Goal: Task Accomplishment & Management: Manage account settings

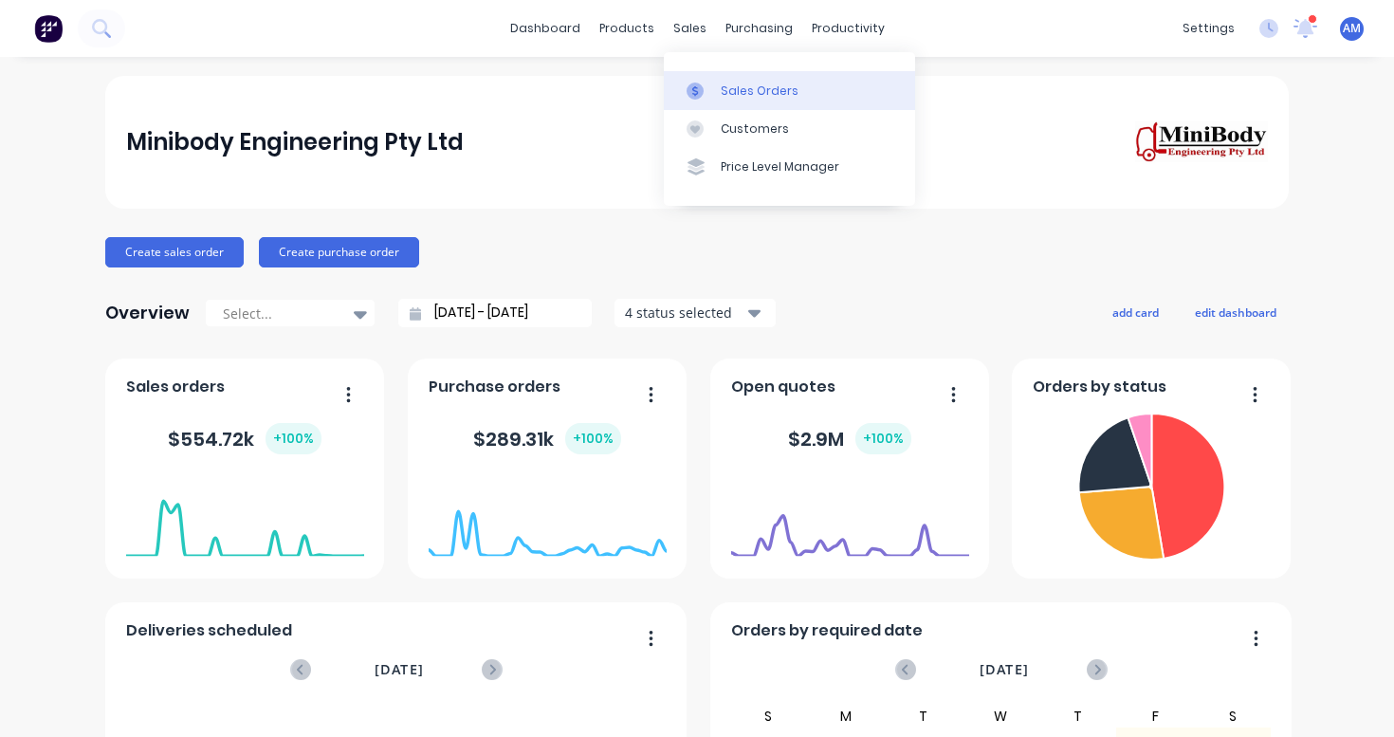
click at [742, 95] on div "Sales Orders" at bounding box center [760, 91] width 78 height 17
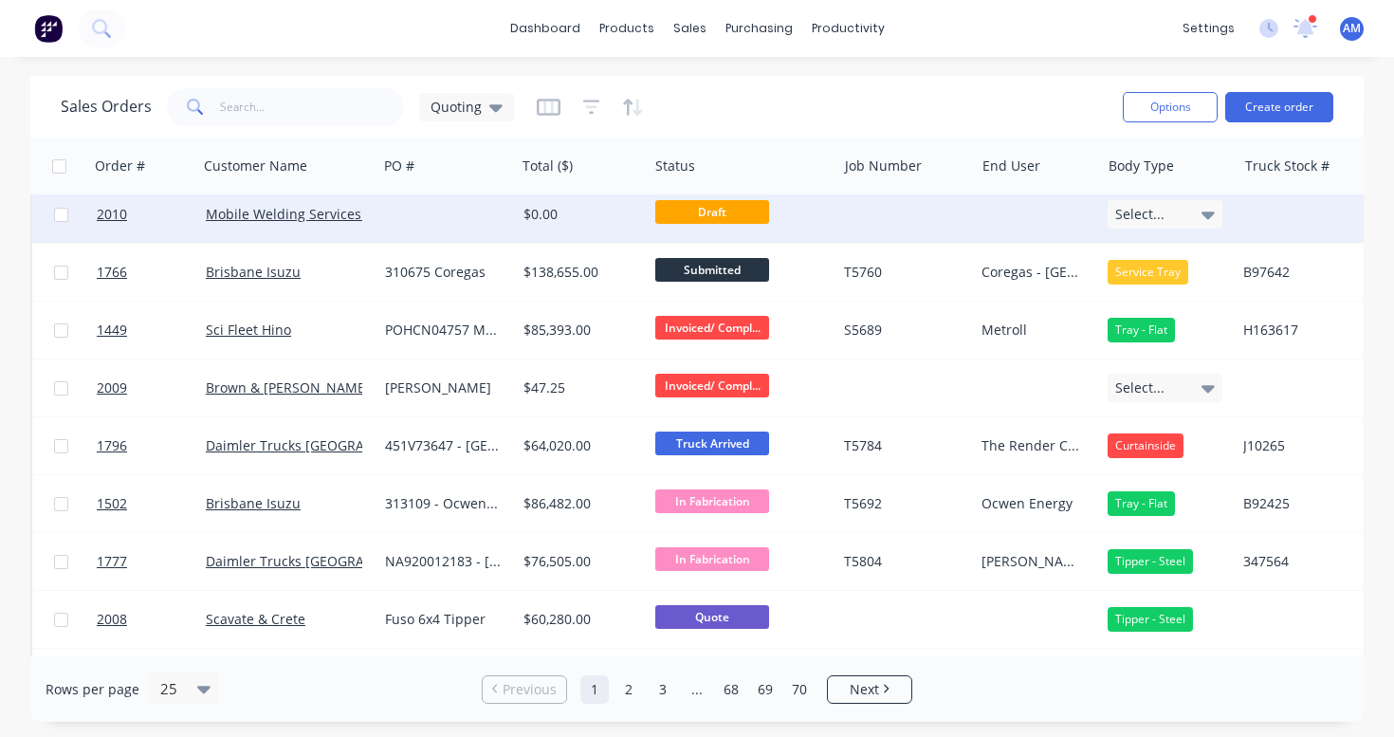
scroll to position [73, 0]
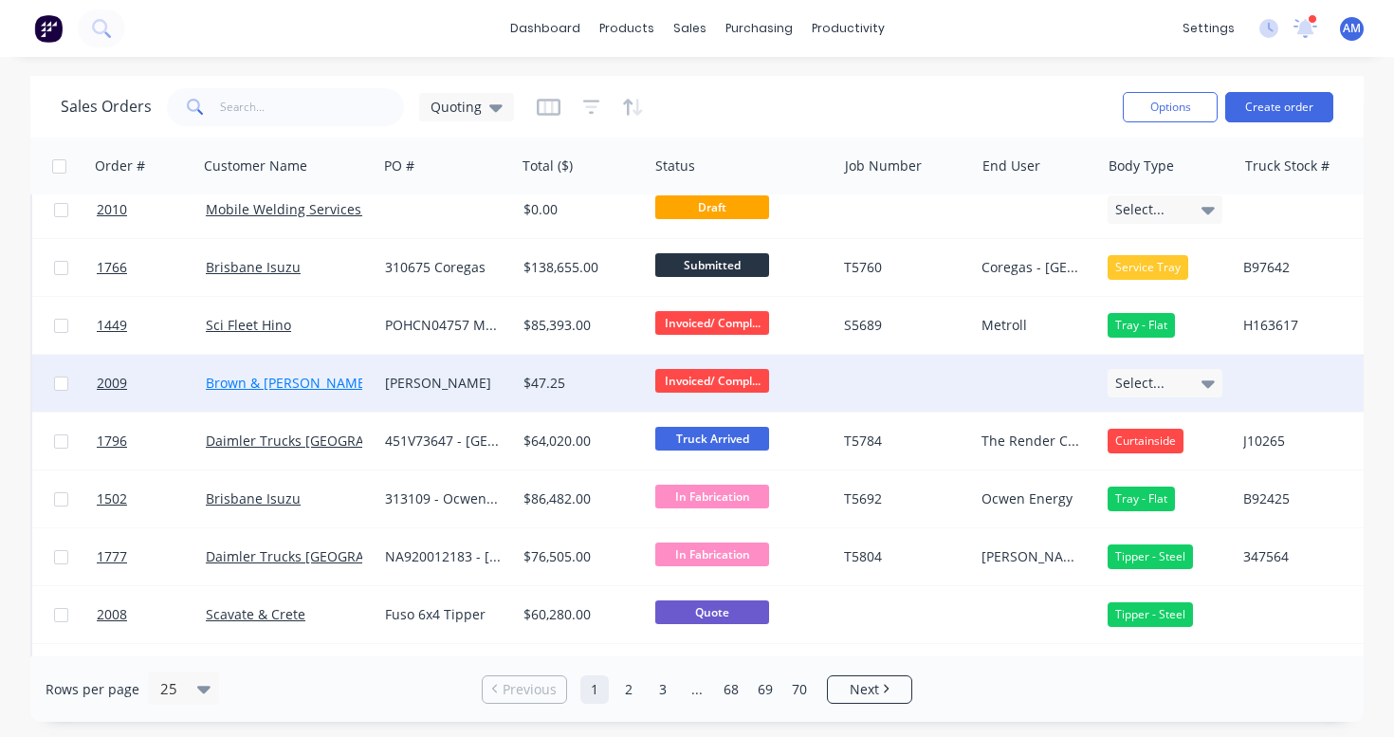
click at [288, 379] on link "Brown & [PERSON_NAME]" at bounding box center [288, 383] width 164 height 18
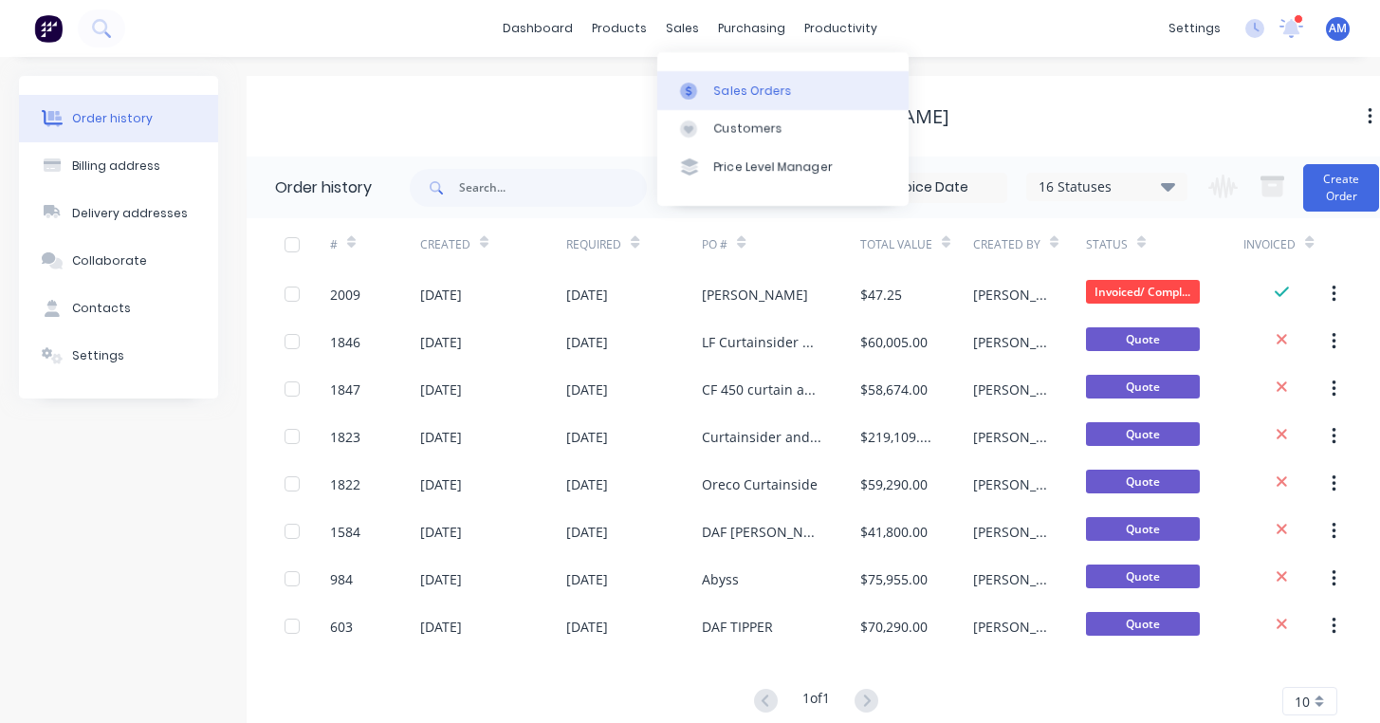
click at [725, 84] on div "Sales Orders" at bounding box center [753, 91] width 78 height 17
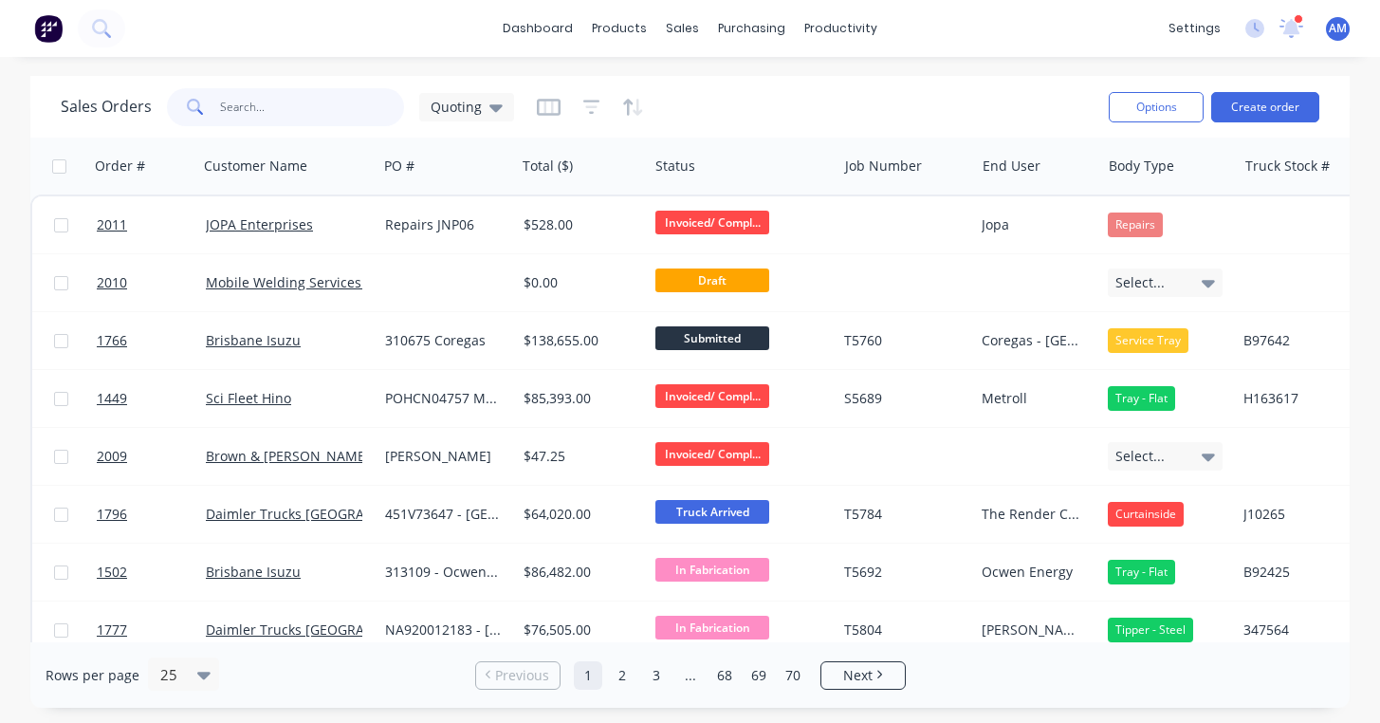
click at [318, 102] on input "text" at bounding box center [312, 107] width 185 height 38
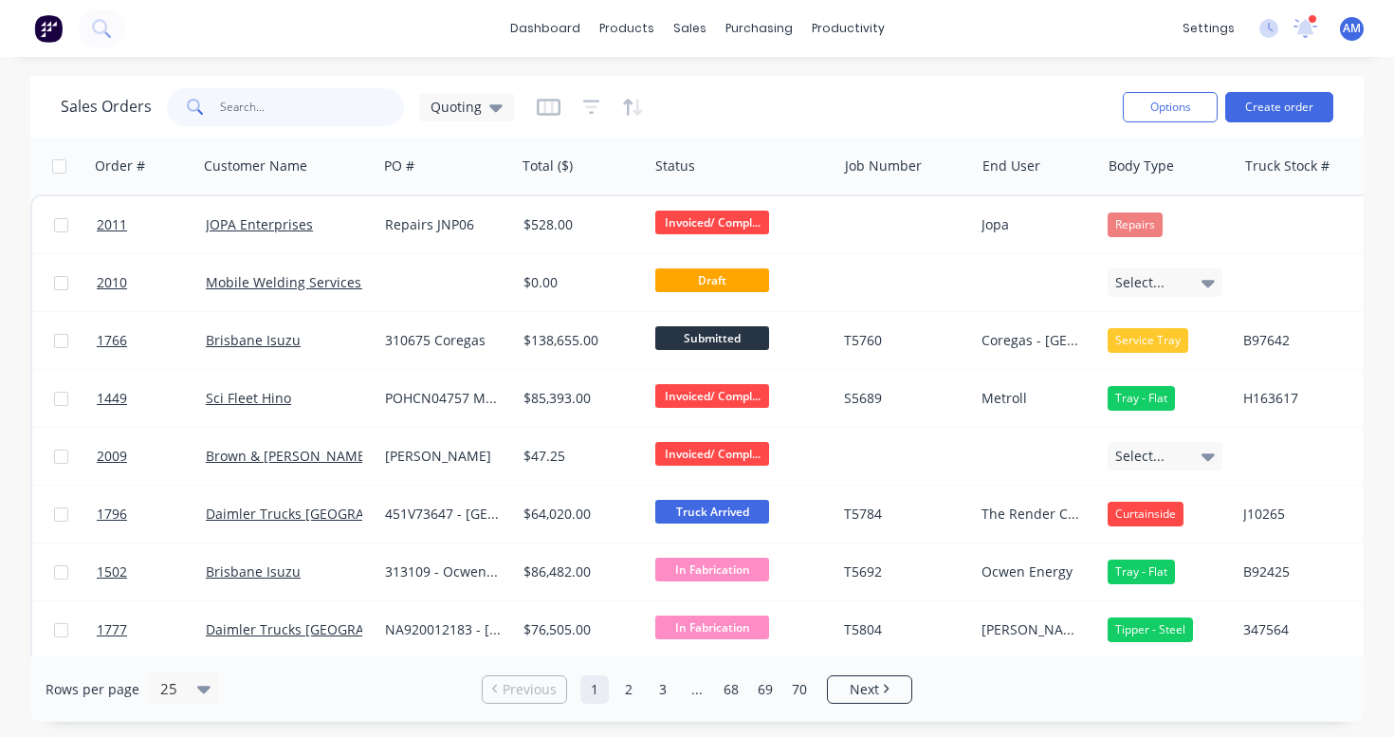
click at [259, 97] on input "text" at bounding box center [312, 107] width 185 height 38
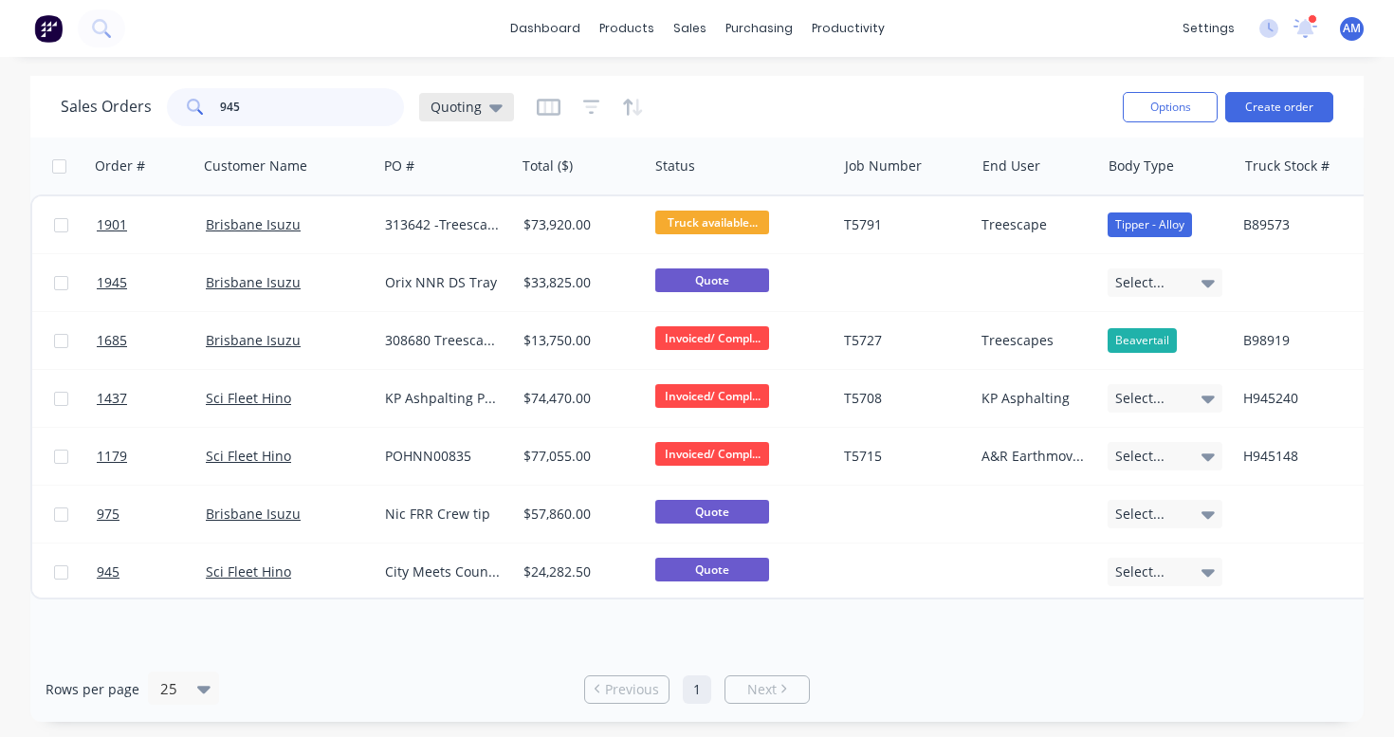
type input "945"
click at [494, 104] on icon at bounding box center [495, 108] width 13 height 8
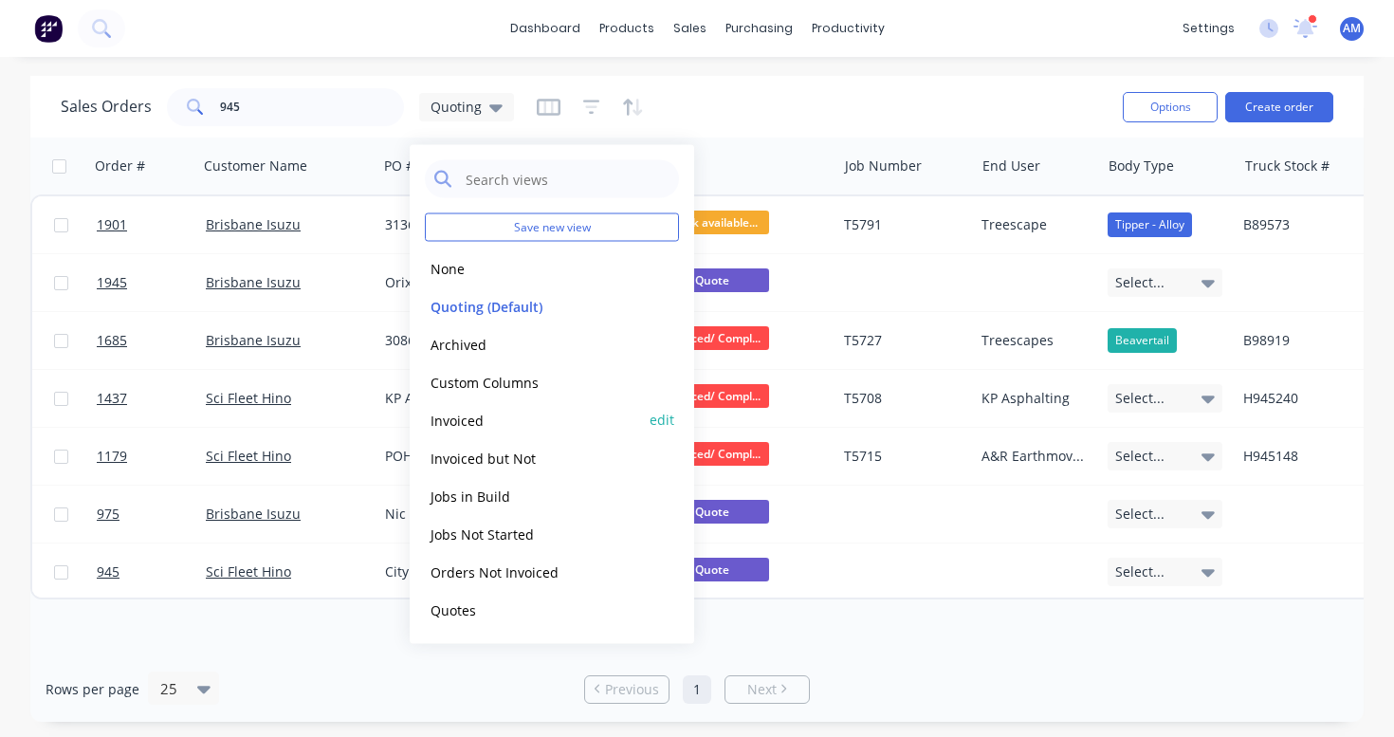
click at [473, 414] on button "Invoiced" at bounding box center [533, 420] width 216 height 22
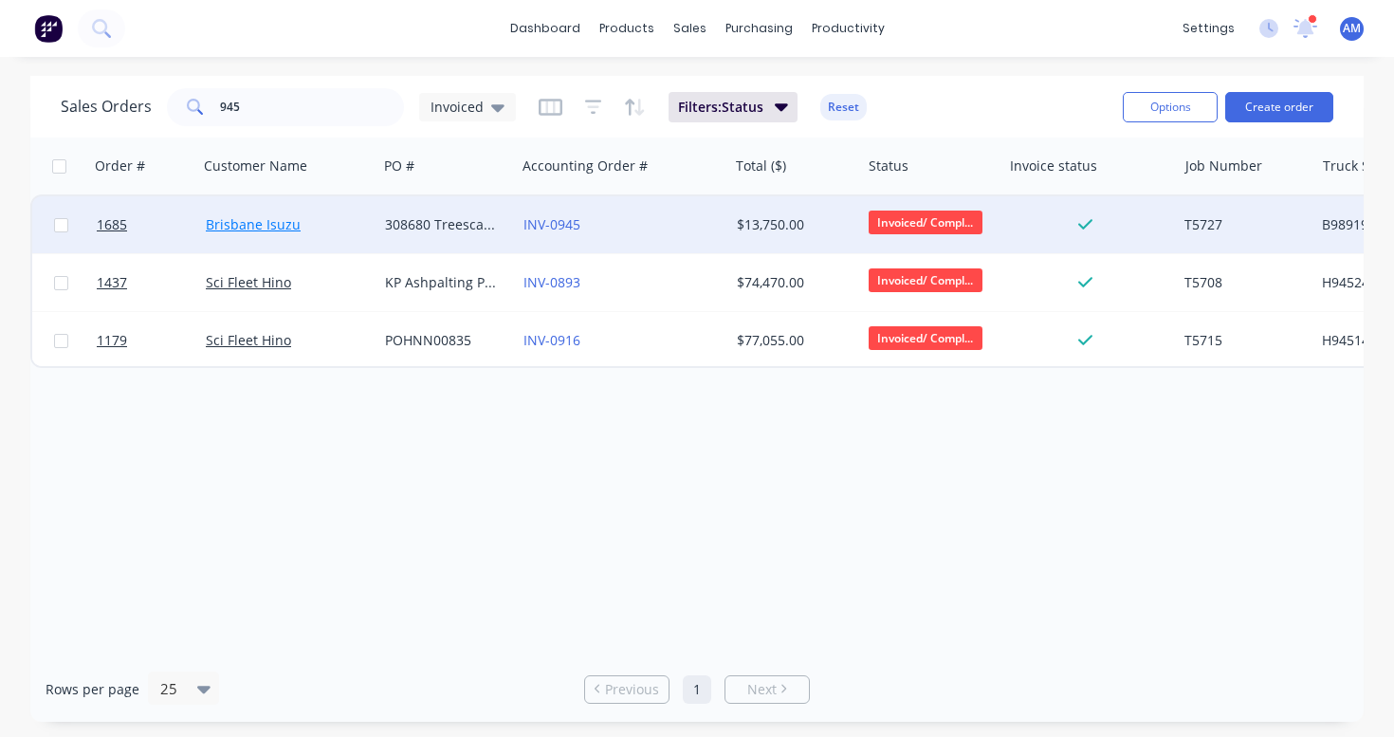
click at [263, 219] on link "Brisbane Isuzu" at bounding box center [253, 224] width 95 height 18
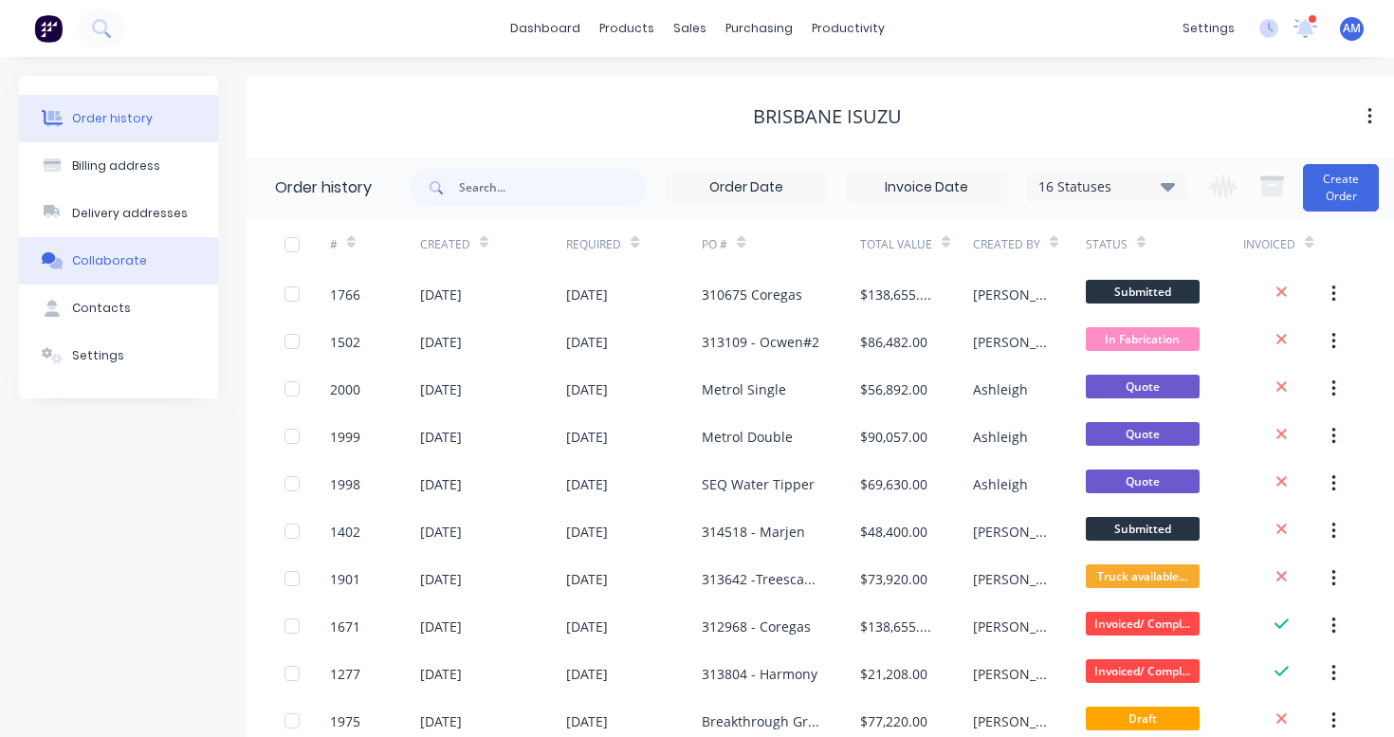
click at [131, 252] on div "Collaborate" at bounding box center [109, 260] width 75 height 17
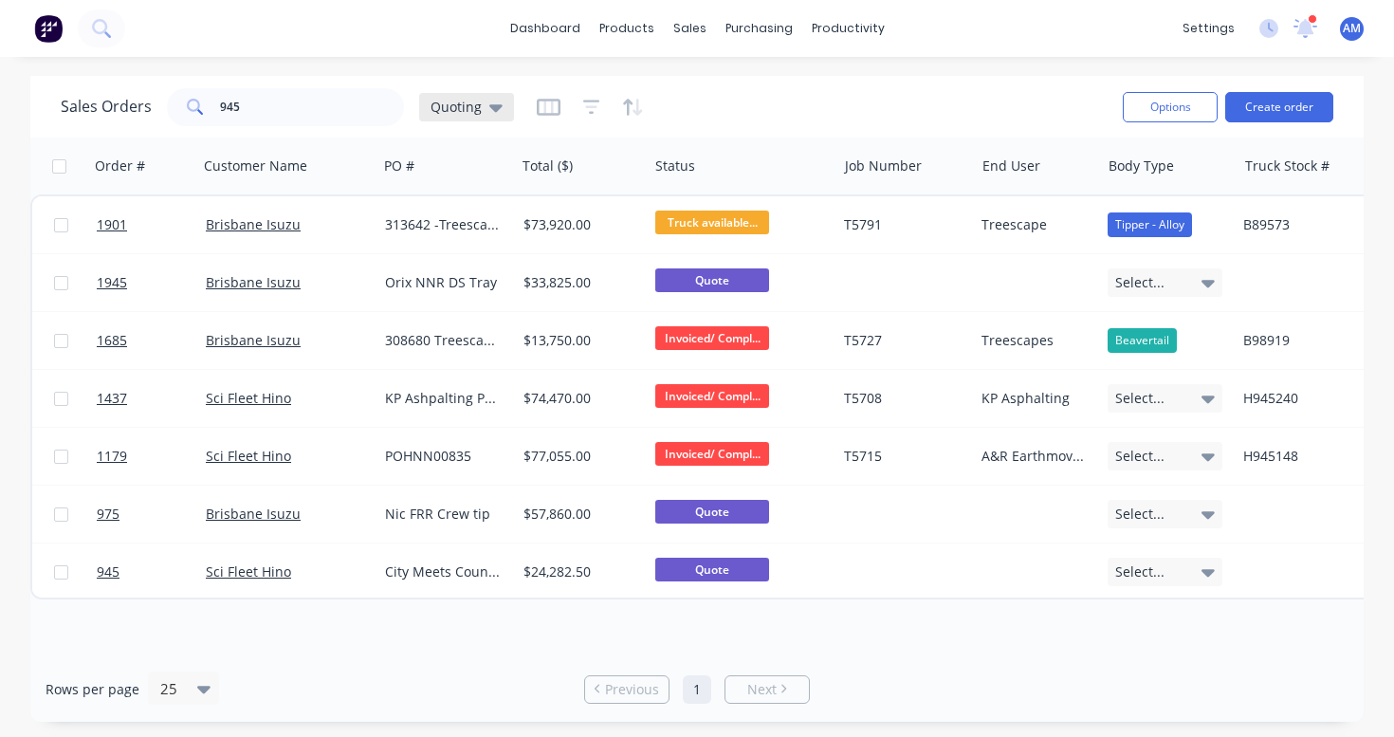
click at [499, 112] on icon at bounding box center [495, 107] width 13 height 21
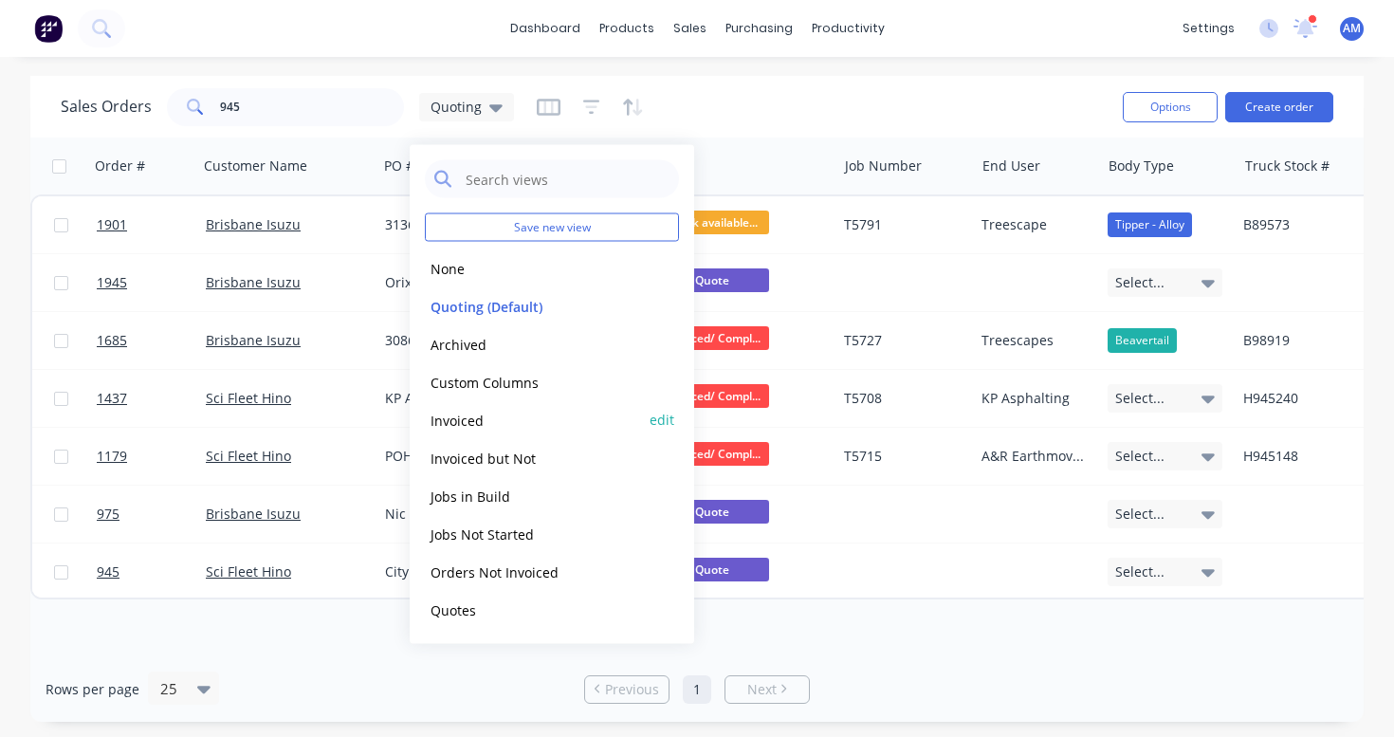
click at [470, 407] on div "Invoiced edit" at bounding box center [552, 420] width 254 height 38
click at [468, 427] on button "Invoiced" at bounding box center [533, 420] width 216 height 22
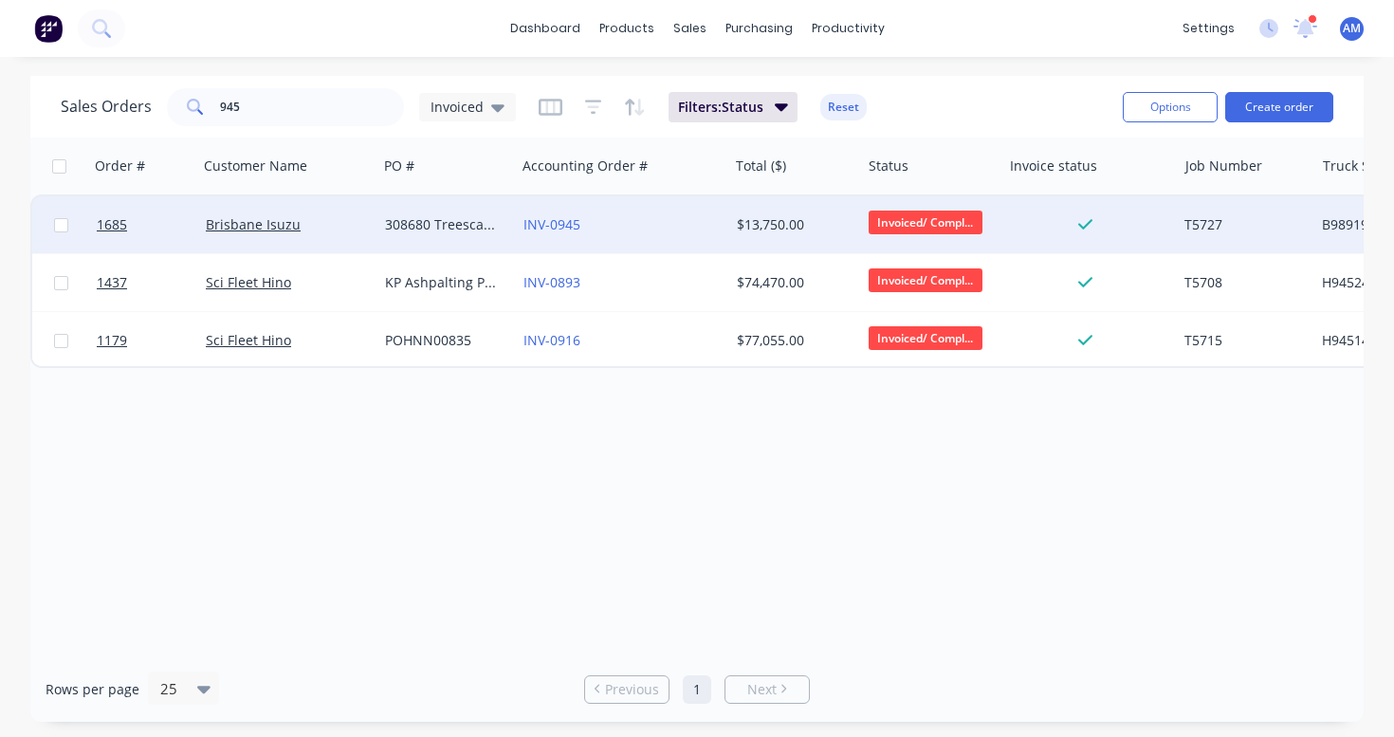
click at [443, 223] on div "308680 Treescape tow" at bounding box center [443, 224] width 117 height 19
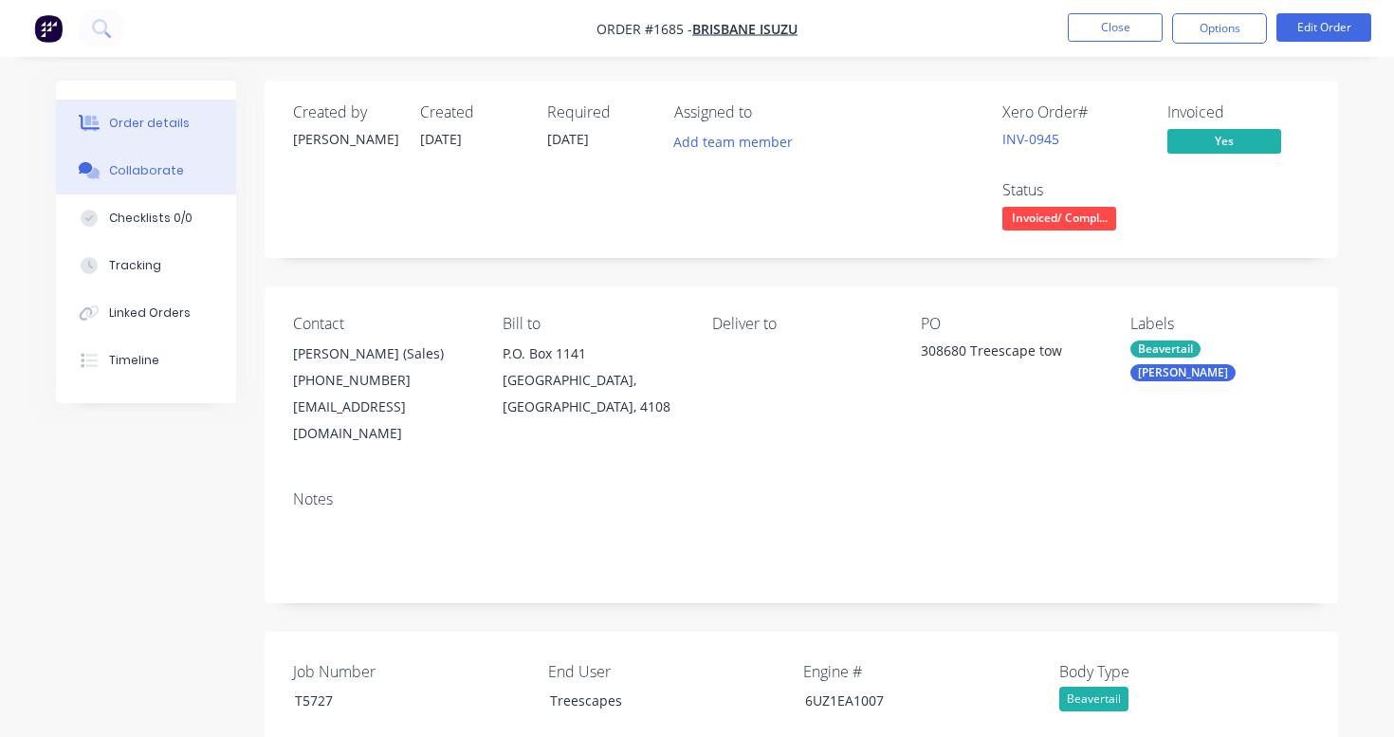
click at [175, 168] on div "Collaborate" at bounding box center [146, 170] width 75 height 17
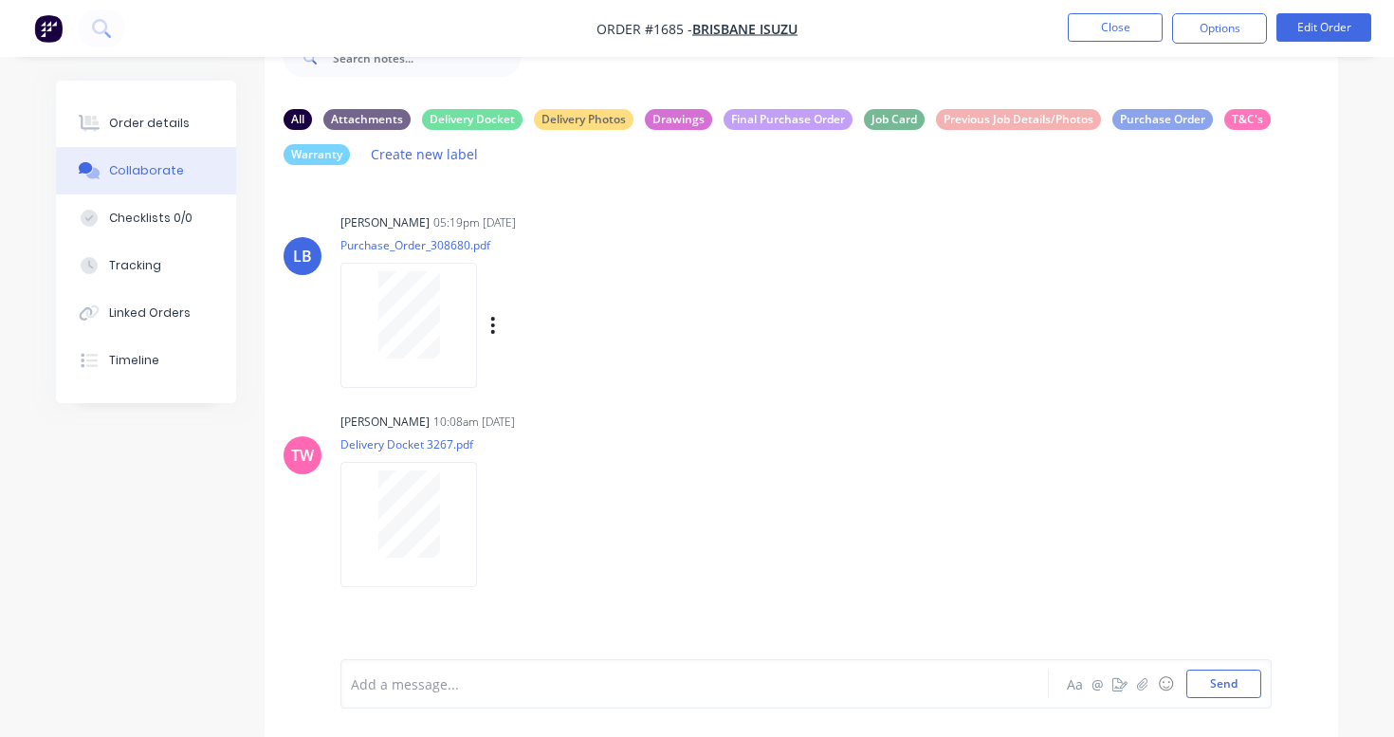
scroll to position [61, 0]
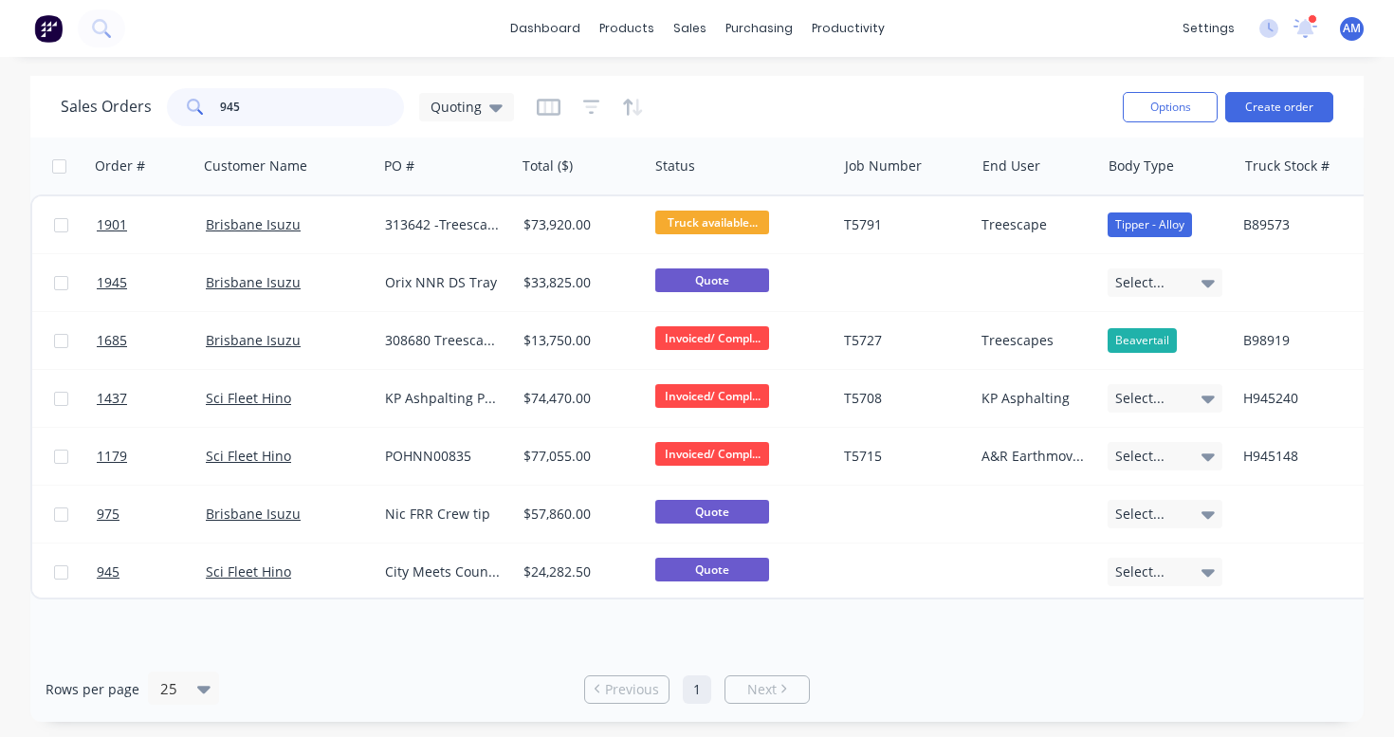
drag, startPoint x: 280, startPoint y: 109, endPoint x: 148, endPoint y: 108, distance: 131.9
click at [148, 108] on div "Sales Orders 945 Quoting" at bounding box center [287, 107] width 453 height 38
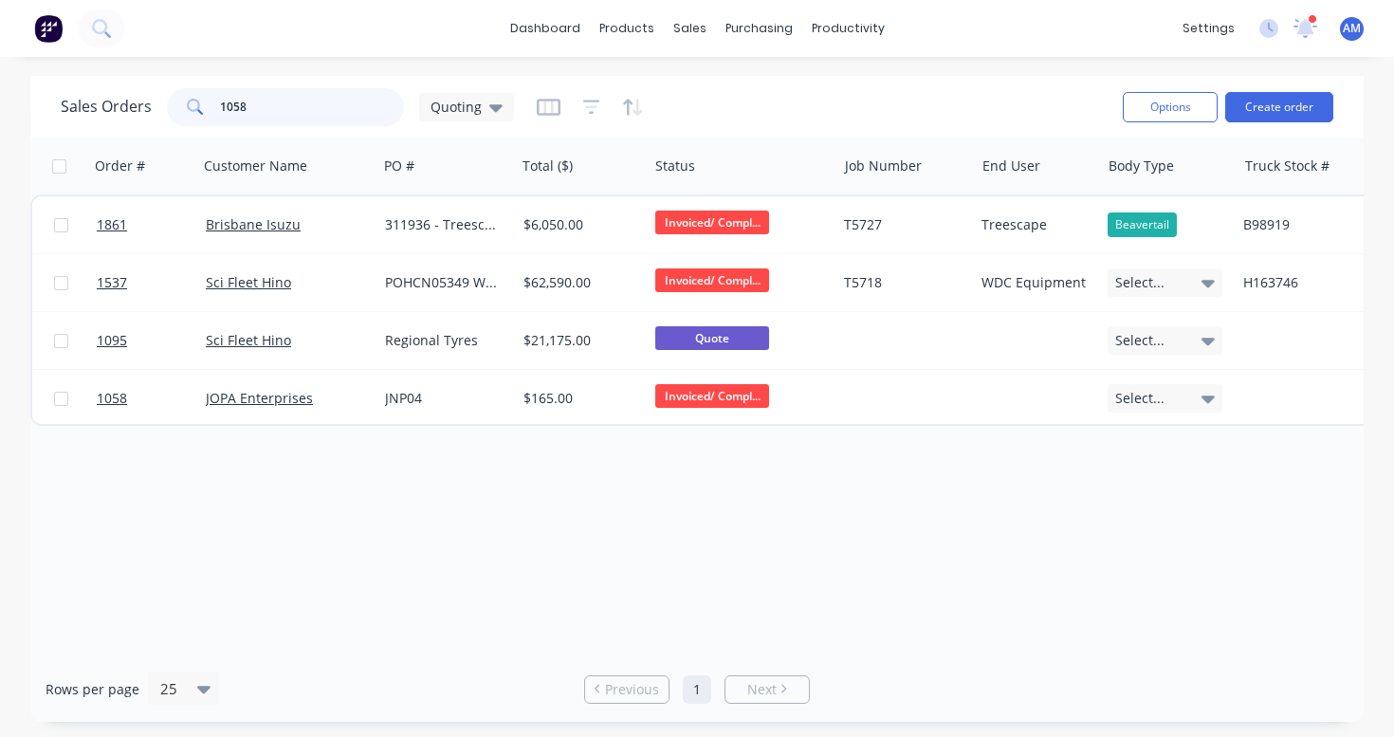
drag, startPoint x: 265, startPoint y: 104, endPoint x: 175, endPoint y: 100, distance: 90.2
click at [175, 101] on div "1058" at bounding box center [285, 107] width 237 height 38
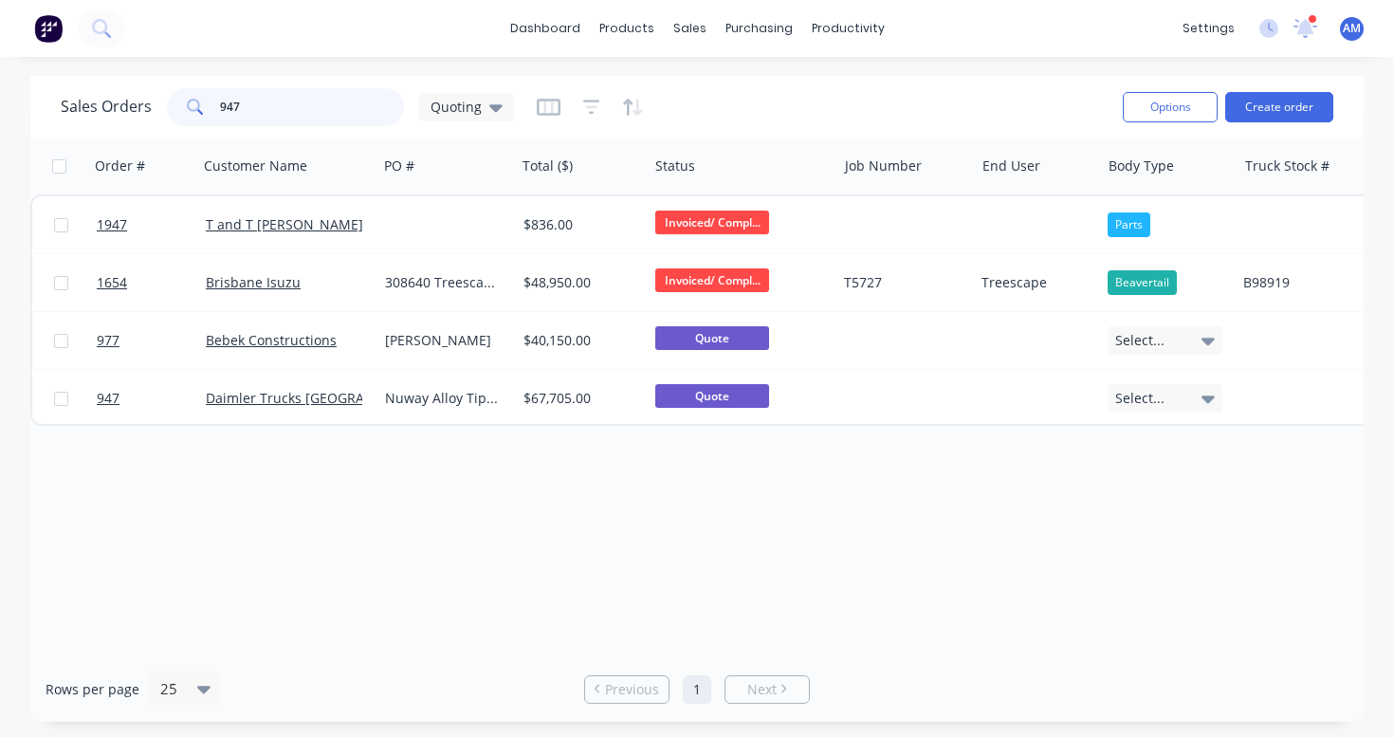
drag, startPoint x: 257, startPoint y: 100, endPoint x: 191, endPoint y: 101, distance: 66.4
click at [191, 101] on div "947" at bounding box center [285, 107] width 237 height 38
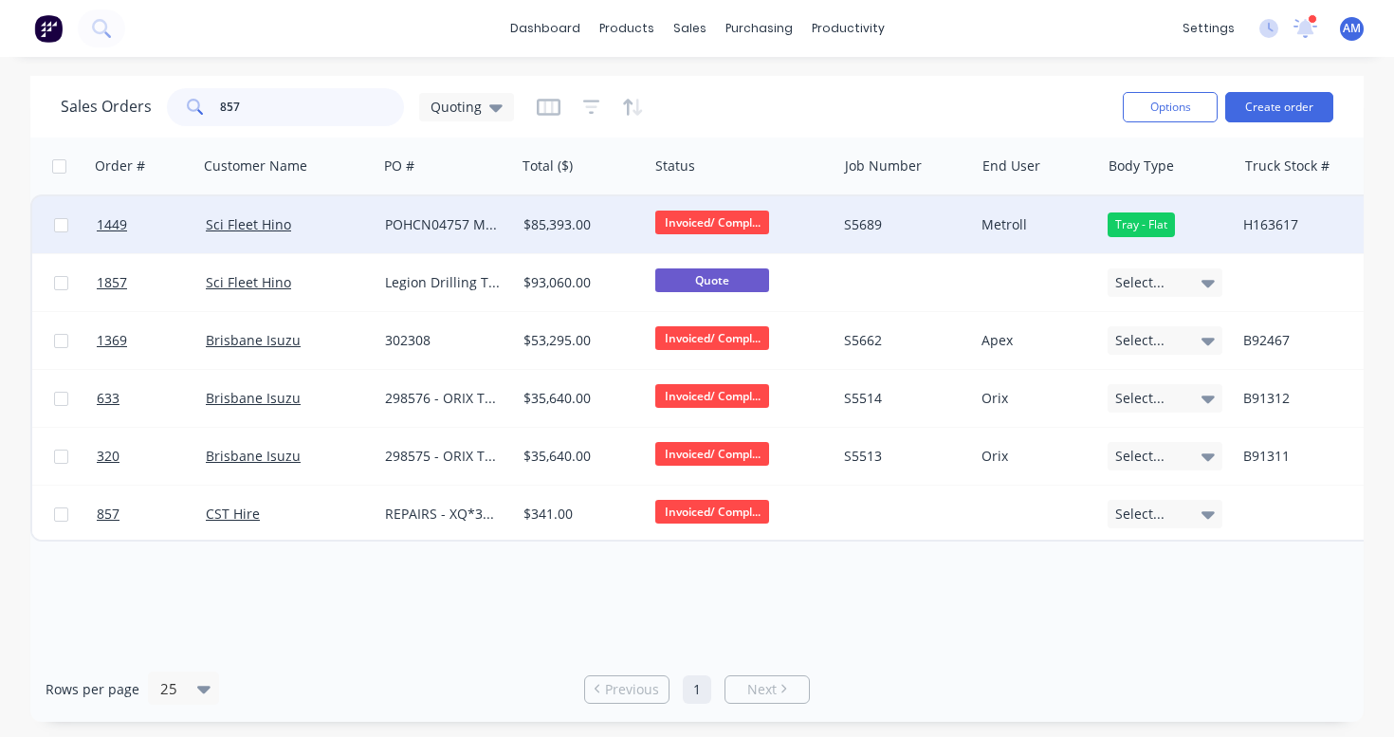
type input "857"
click at [444, 223] on div "POHCN04757 Metroll" at bounding box center [443, 224] width 117 height 19
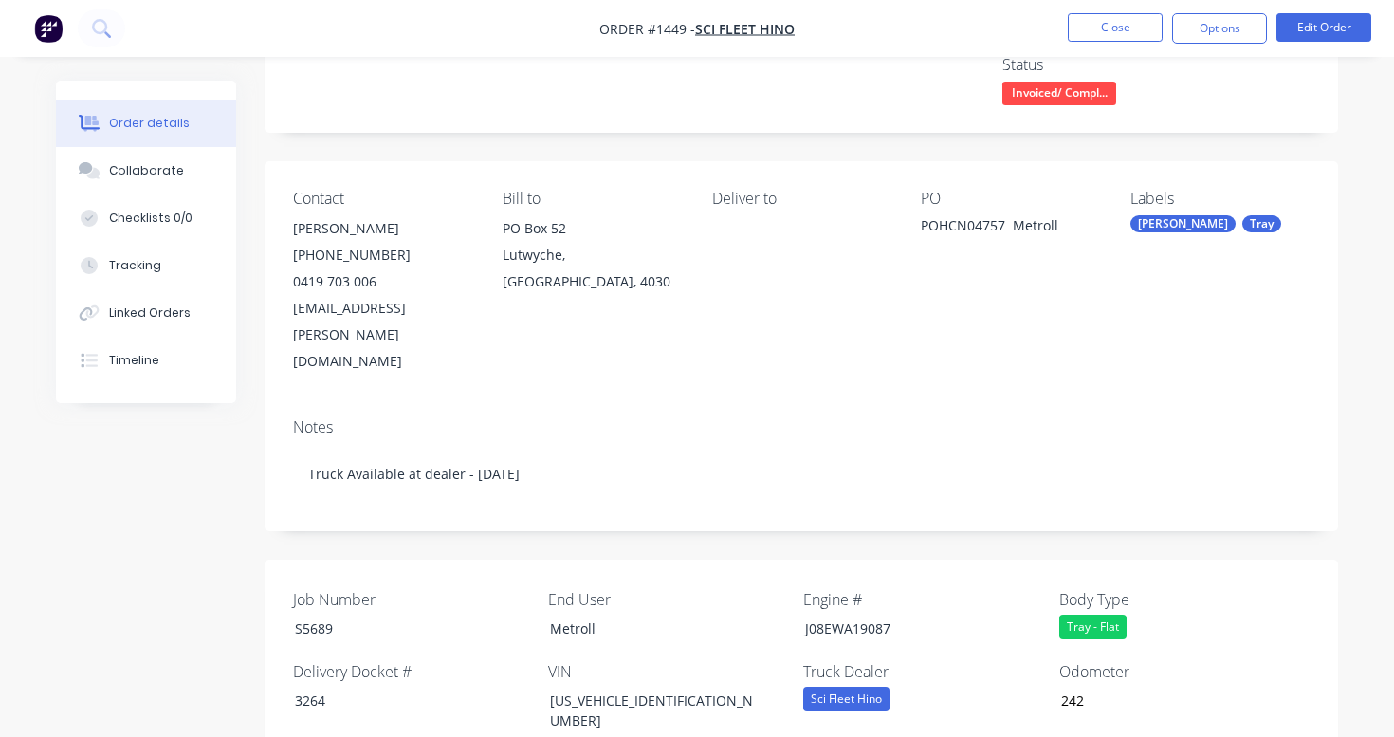
scroll to position [124, 0]
click at [160, 176] on div "Collaborate" at bounding box center [146, 170] width 75 height 17
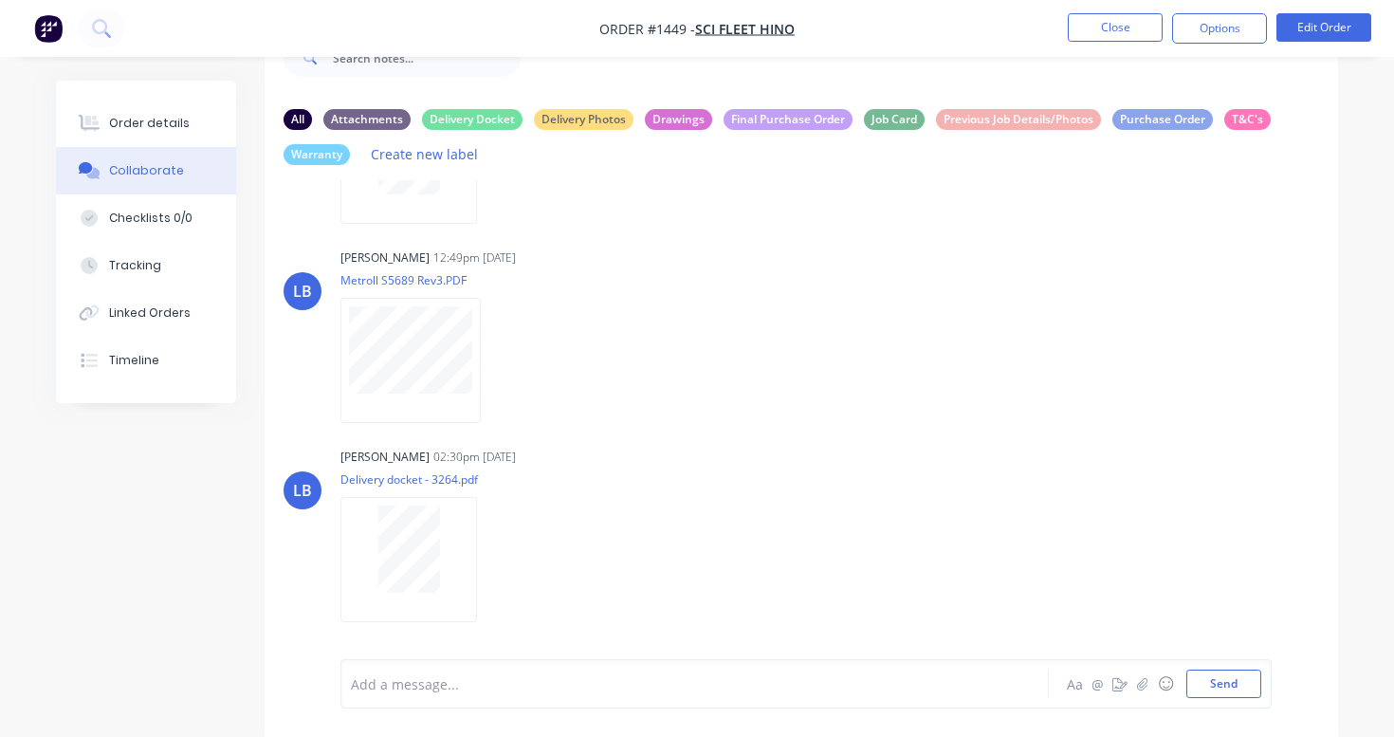
scroll to position [61, 0]
click at [500, 116] on div "Delivery Docket" at bounding box center [472, 118] width 101 height 21
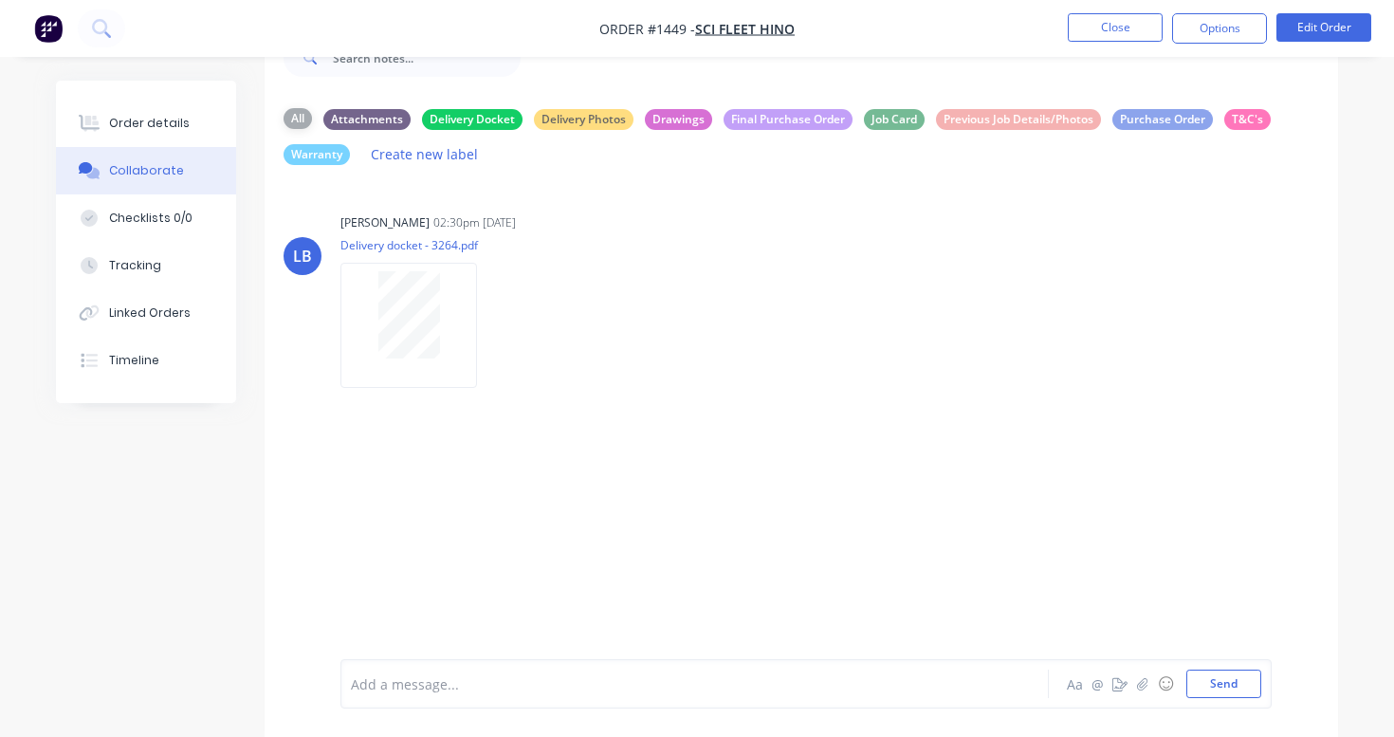
click at [302, 115] on div "All" at bounding box center [298, 118] width 28 height 21
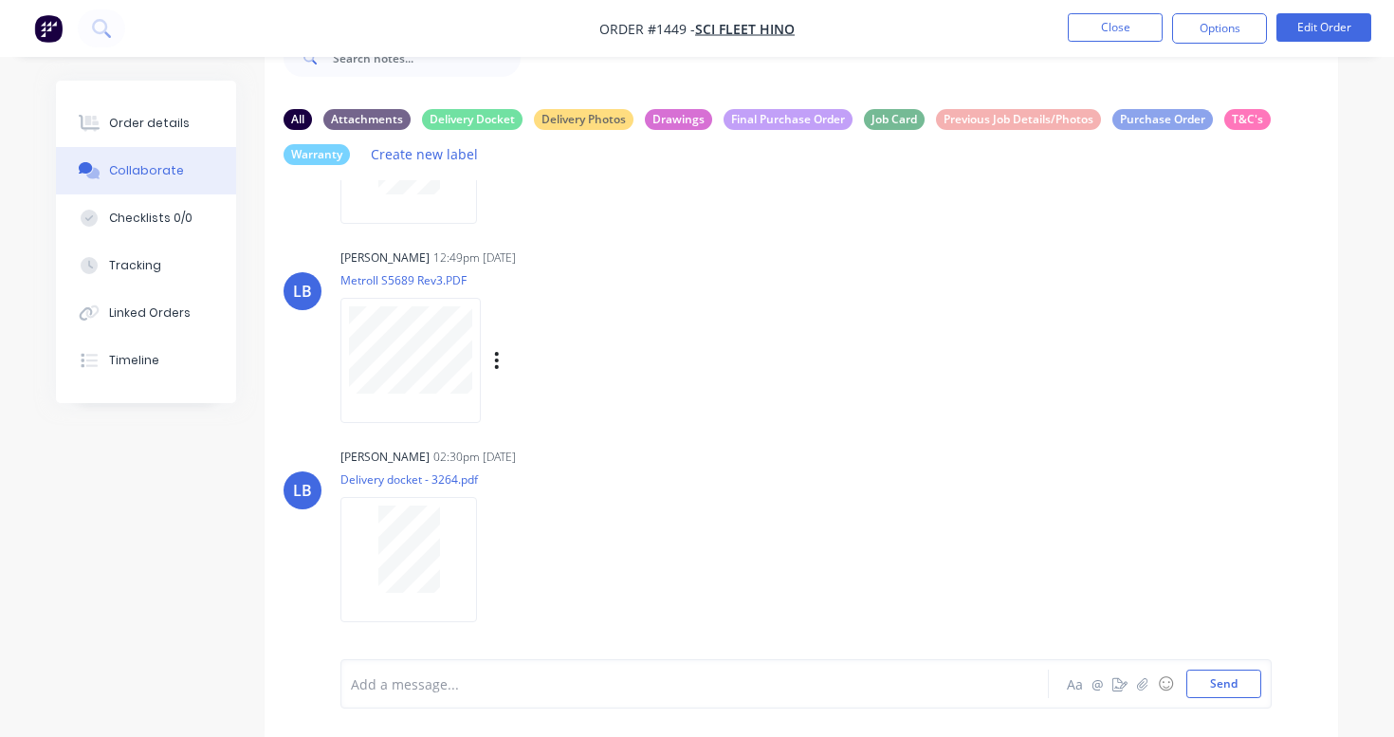
scroll to position [815, 0]
click at [496, 557] on button "button" at bounding box center [493, 560] width 8 height 28
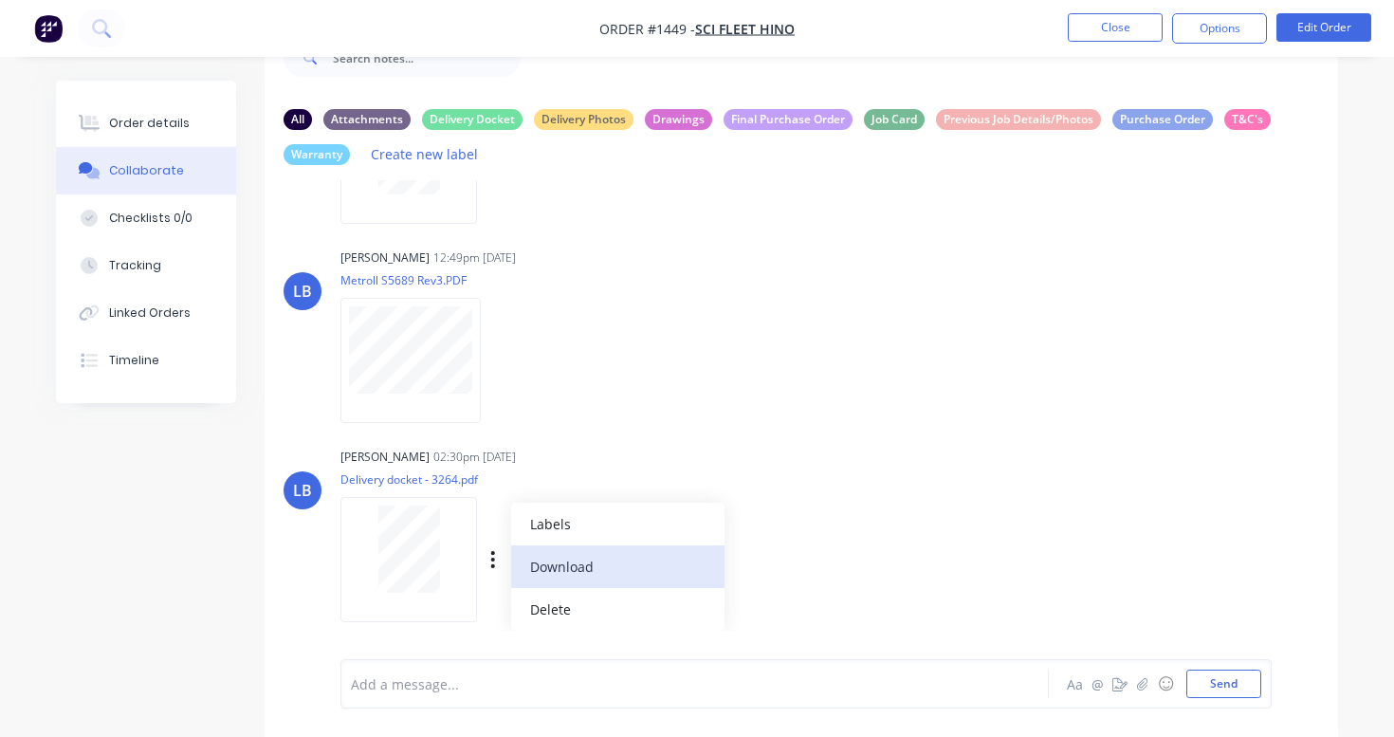
click at [553, 560] on button "Download" at bounding box center [617, 566] width 213 height 43
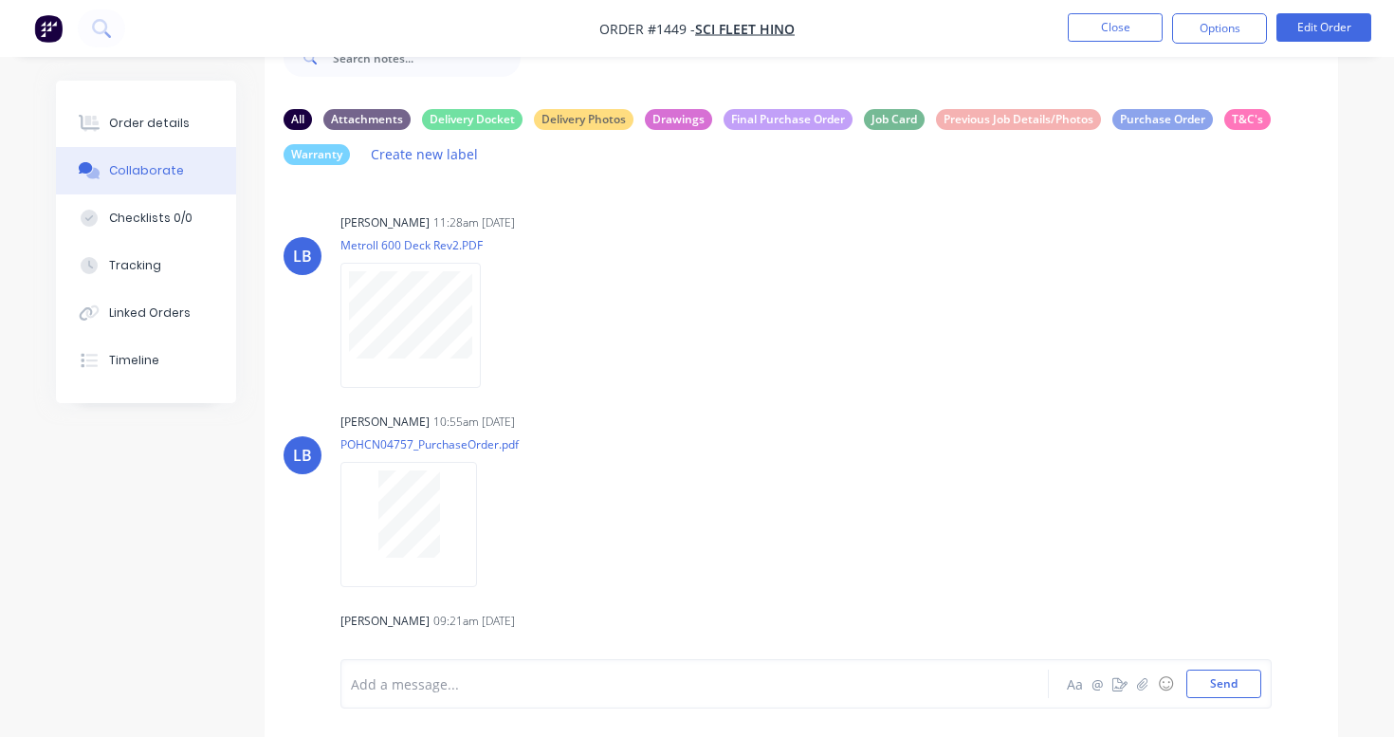
scroll to position [0, 0]
click at [495, 536] on icon "button" at bounding box center [493, 525] width 6 height 22
click at [540, 560] on button "Download" at bounding box center [617, 544] width 213 height 43
click at [1134, 32] on button "Close" at bounding box center [1115, 27] width 95 height 28
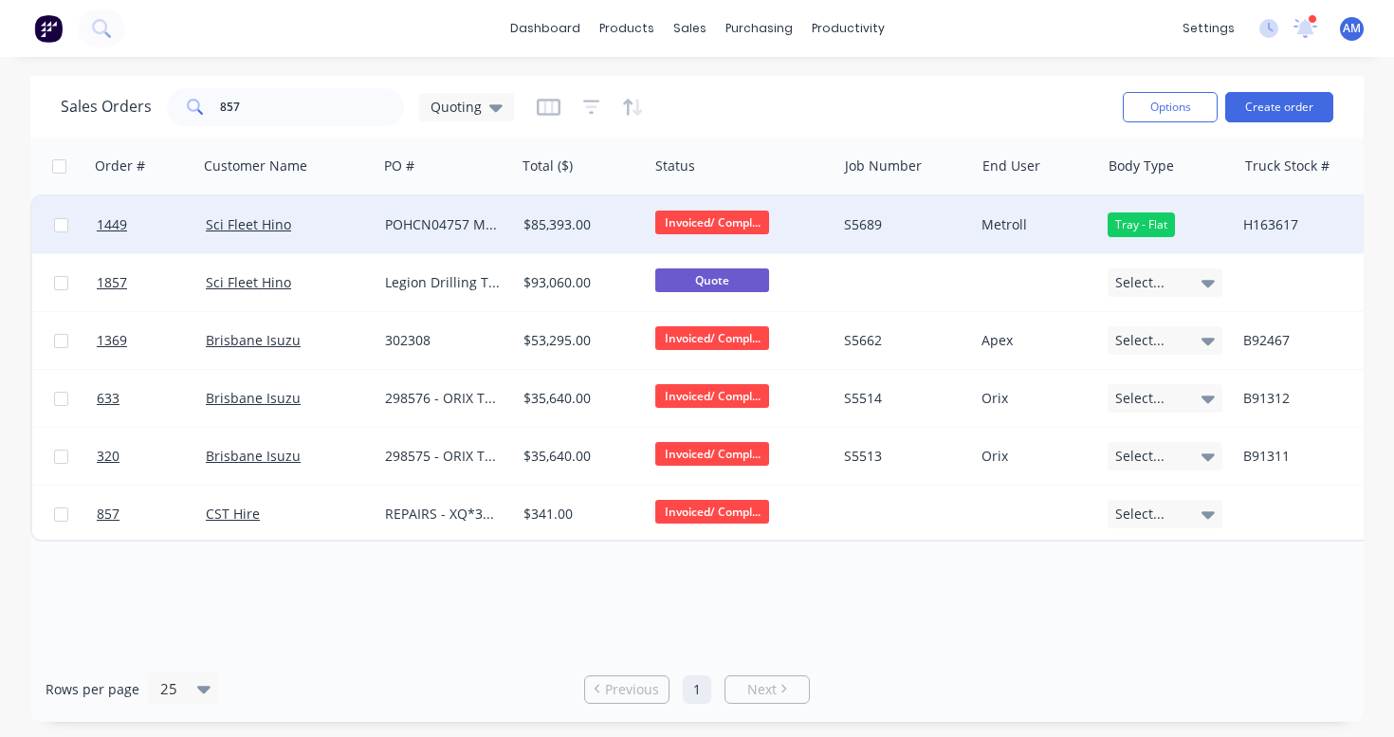
click at [438, 220] on div "POHCN04757 Metroll" at bounding box center [443, 224] width 117 height 19
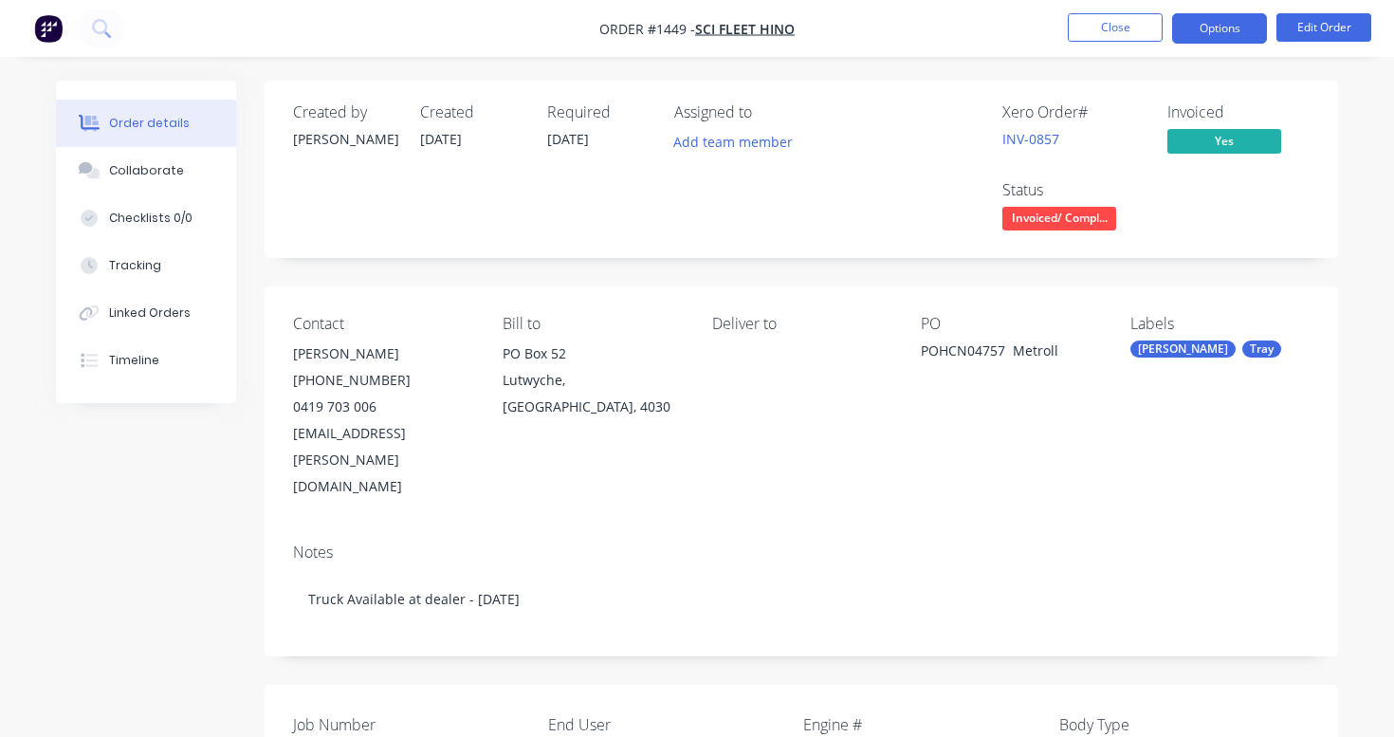
click at [1219, 30] on button "Options" at bounding box center [1219, 28] width 95 height 30
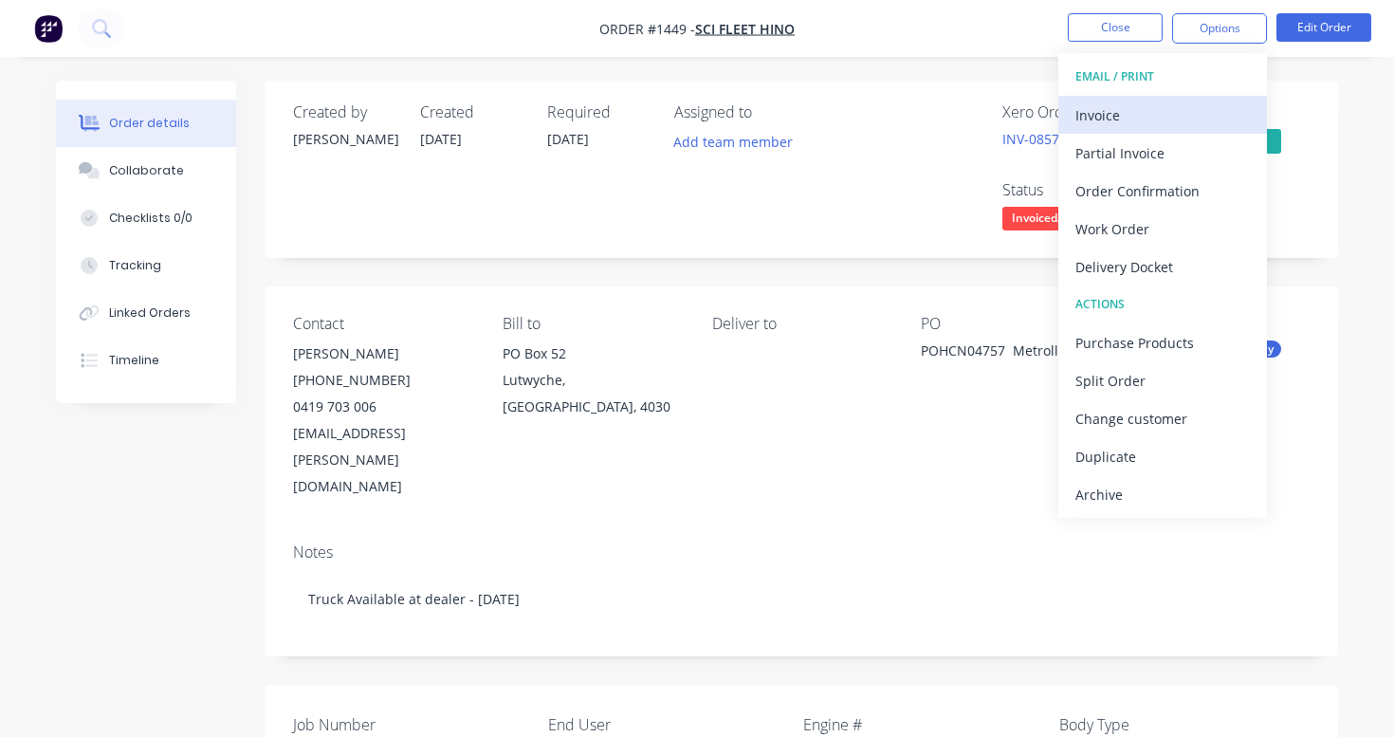
click at [1091, 116] on div "Invoice" at bounding box center [1163, 115] width 175 height 28
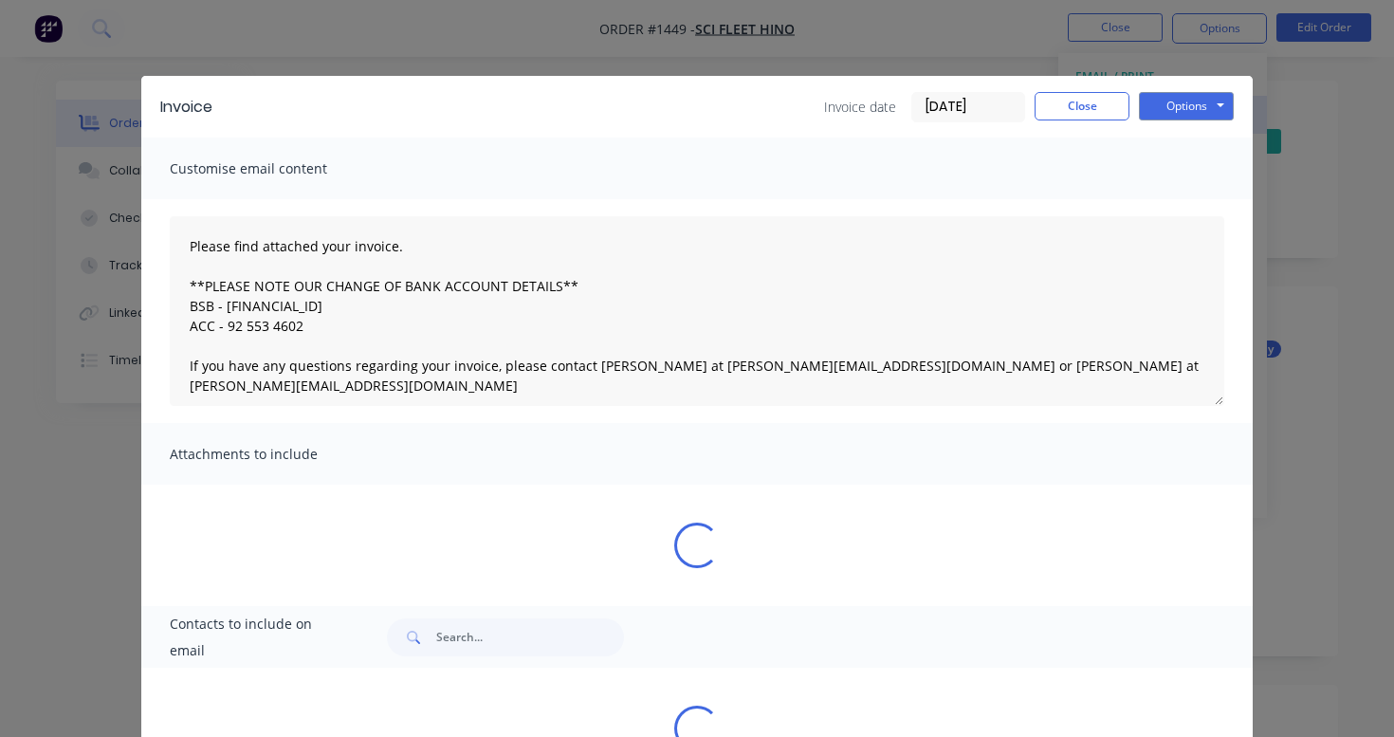
type textarea "Please find attached your invoice. **PLEASE NOTE OUR CHANGE OF BANK ACCOUNT DET…"
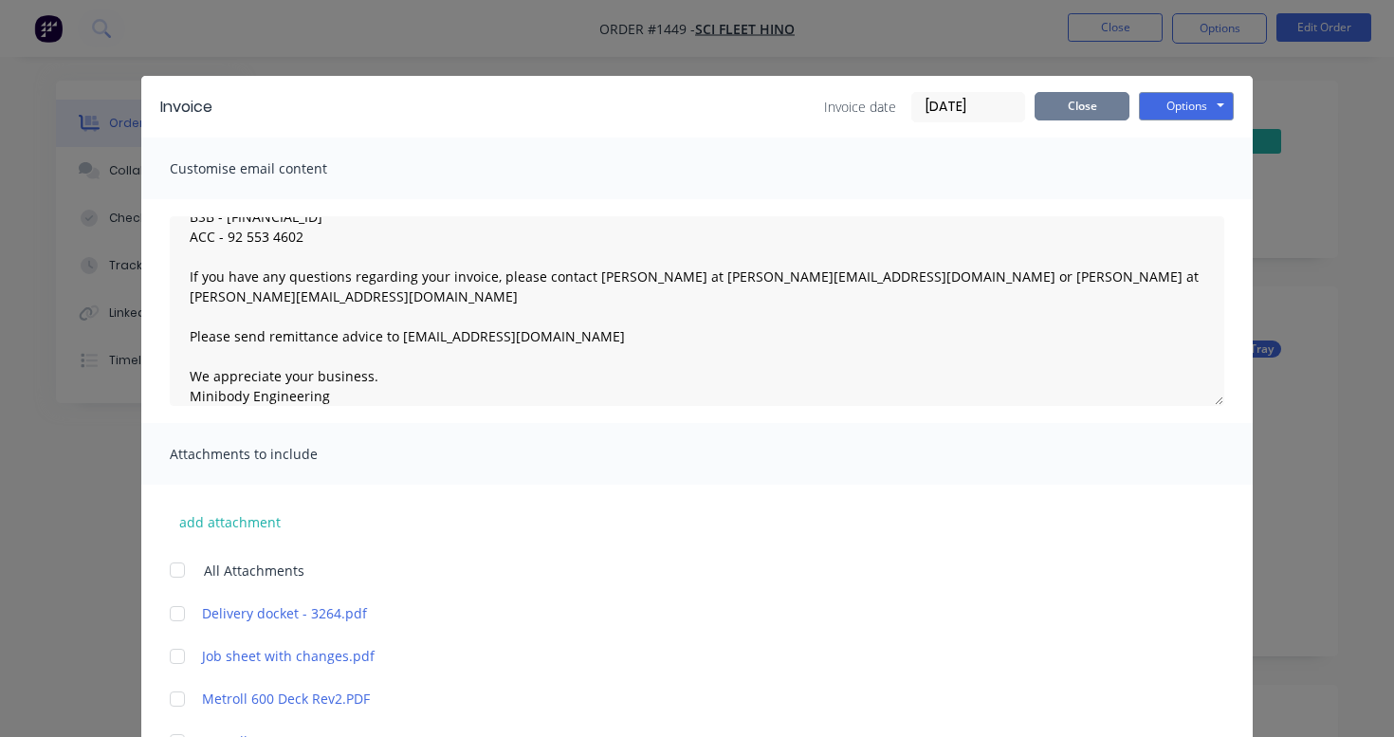
click at [1110, 107] on button "Close" at bounding box center [1082, 106] width 95 height 28
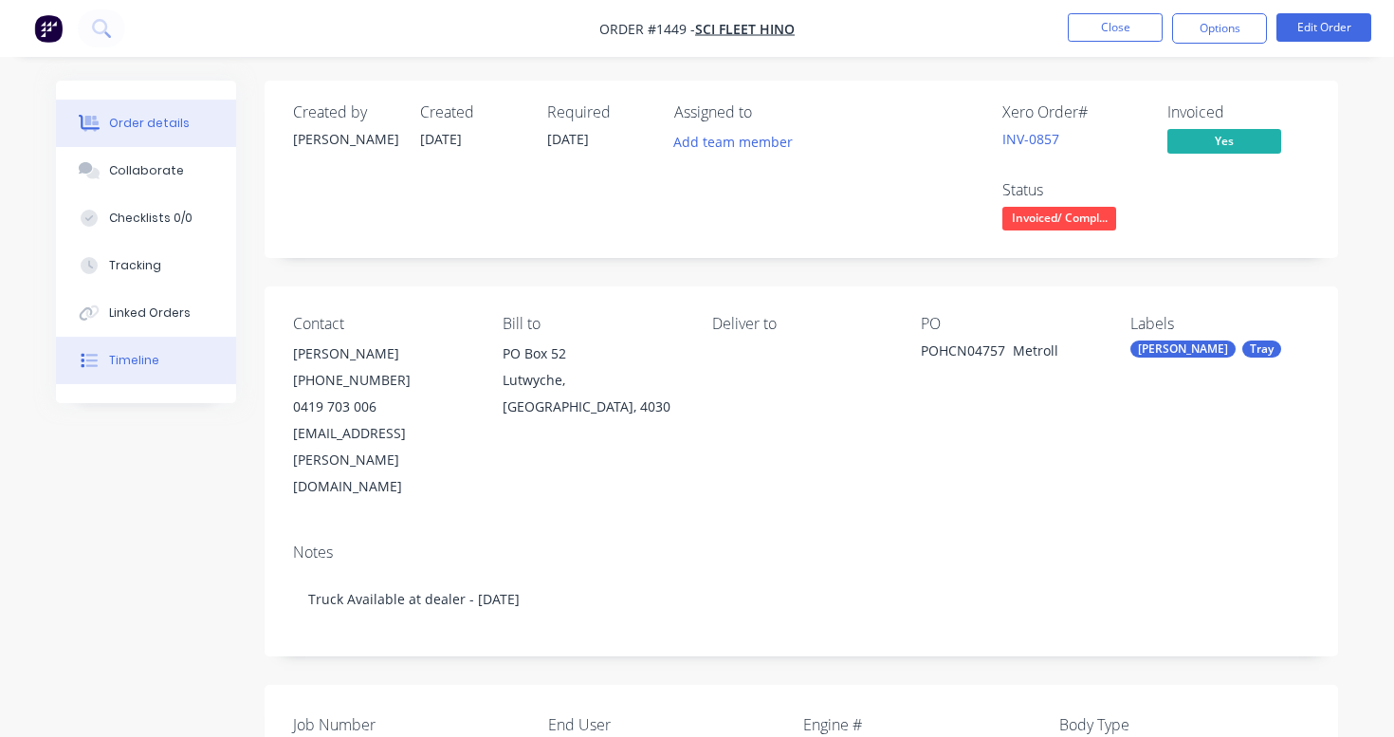
click at [146, 349] on button "Timeline" at bounding box center [146, 360] width 180 height 47
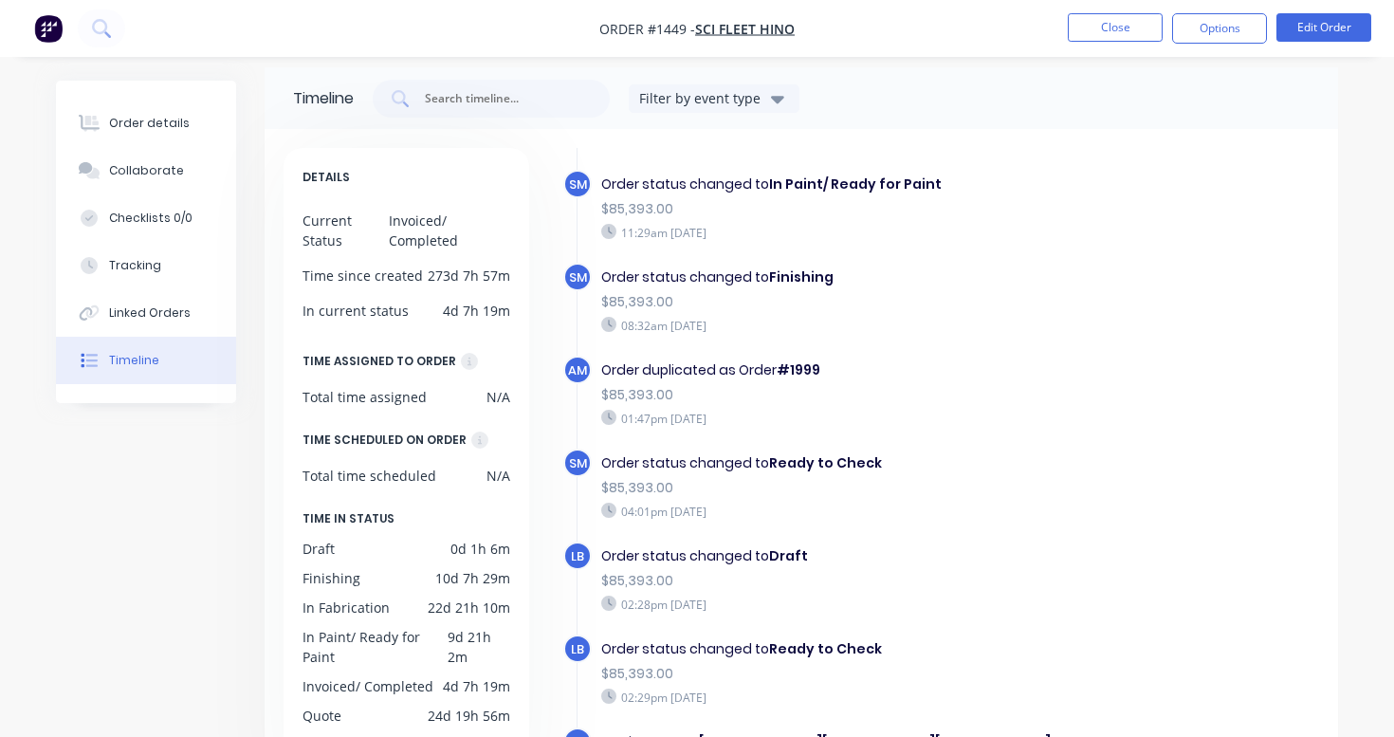
scroll to position [2, 0]
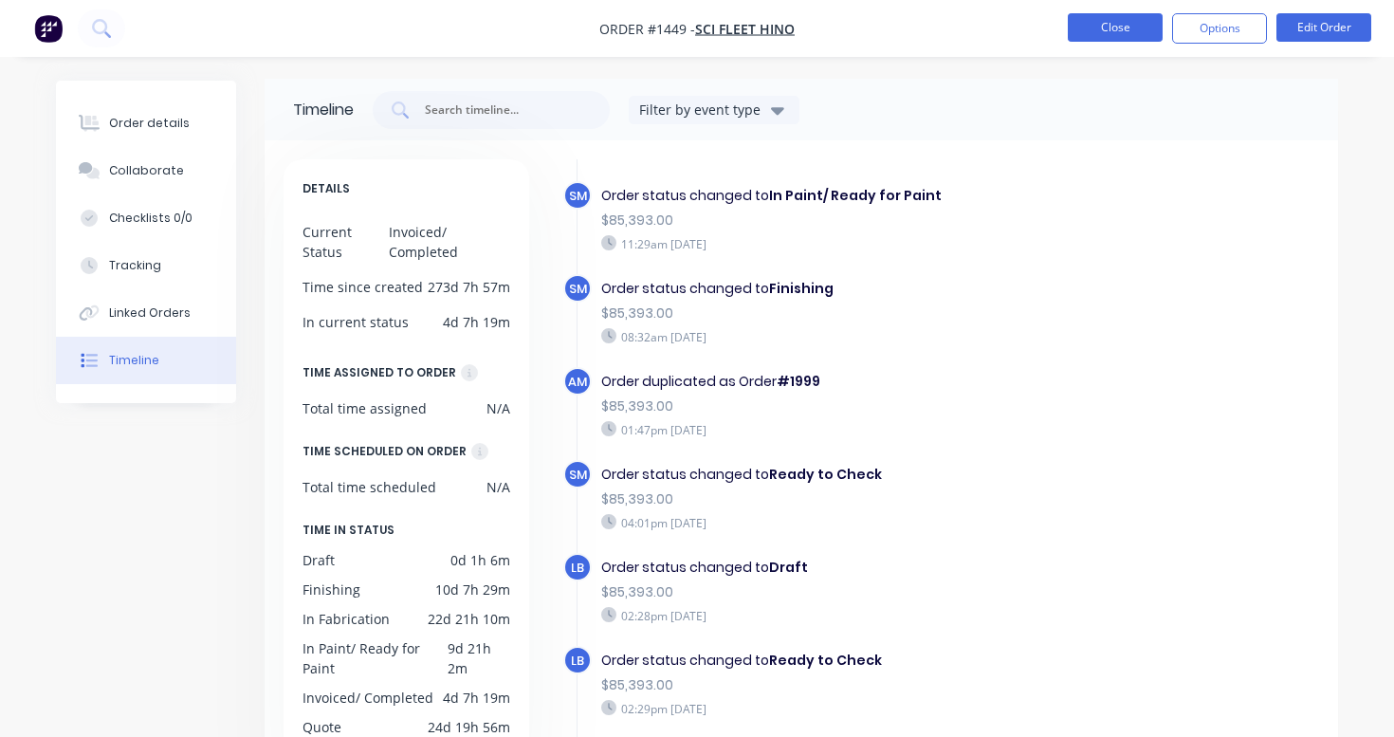
click at [1118, 31] on button "Close" at bounding box center [1115, 27] width 95 height 28
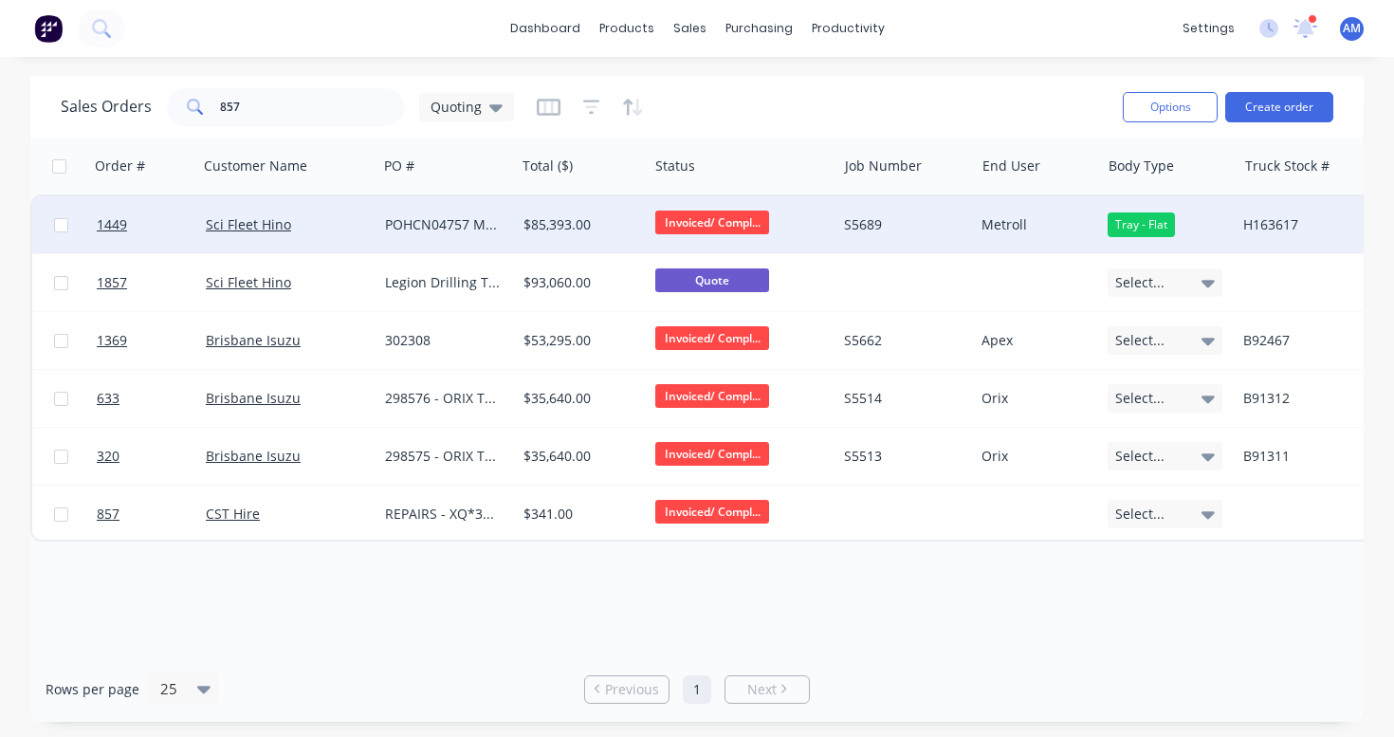
click at [451, 225] on div "POHCN04757 Metroll" at bounding box center [443, 224] width 117 height 19
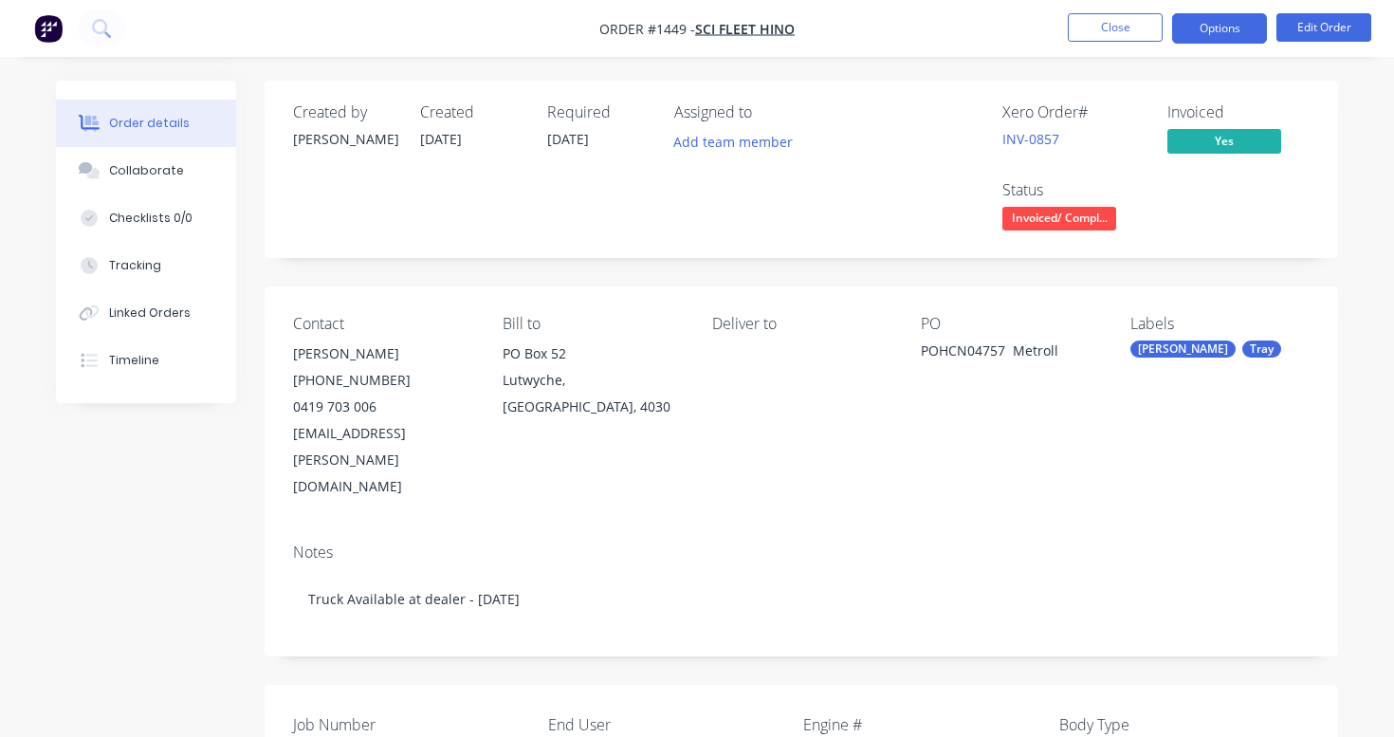
click at [1200, 33] on button "Options" at bounding box center [1219, 28] width 95 height 30
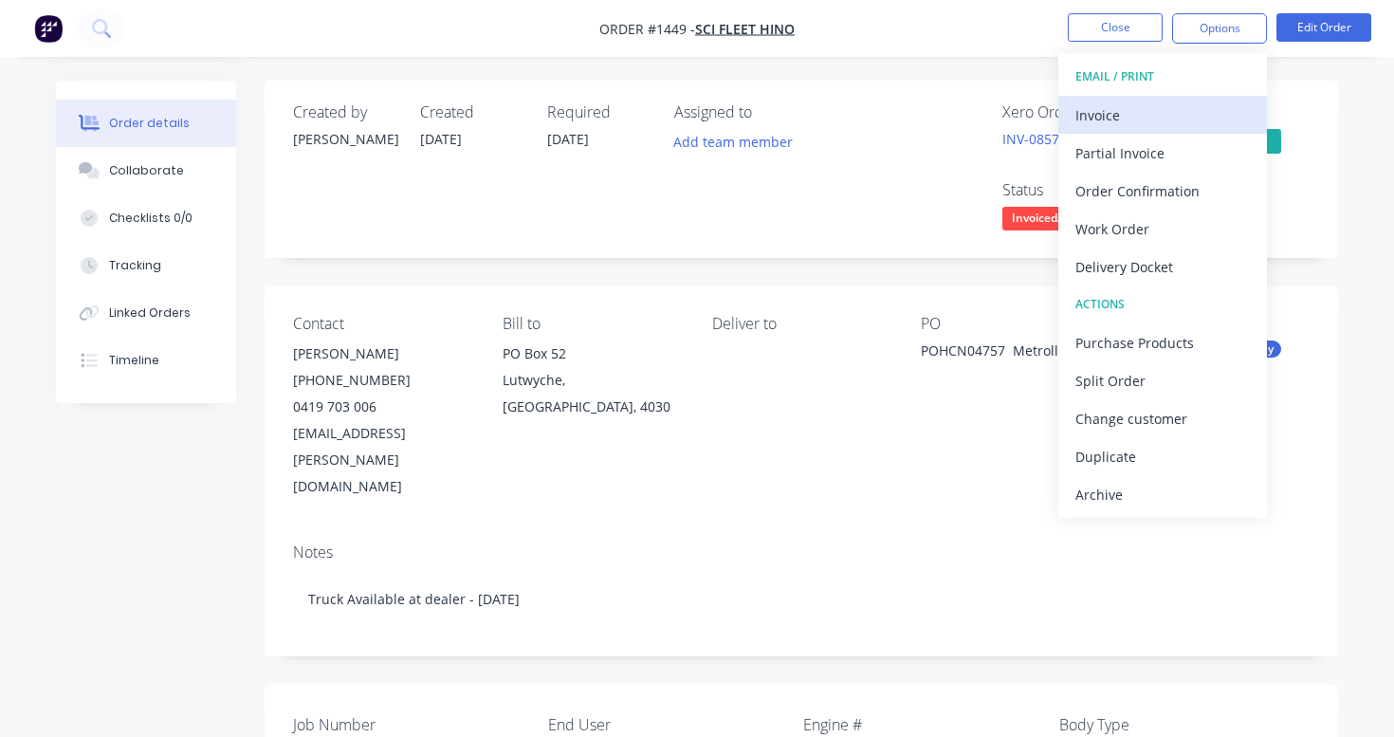
click at [1134, 112] on div "Invoice" at bounding box center [1163, 115] width 175 height 28
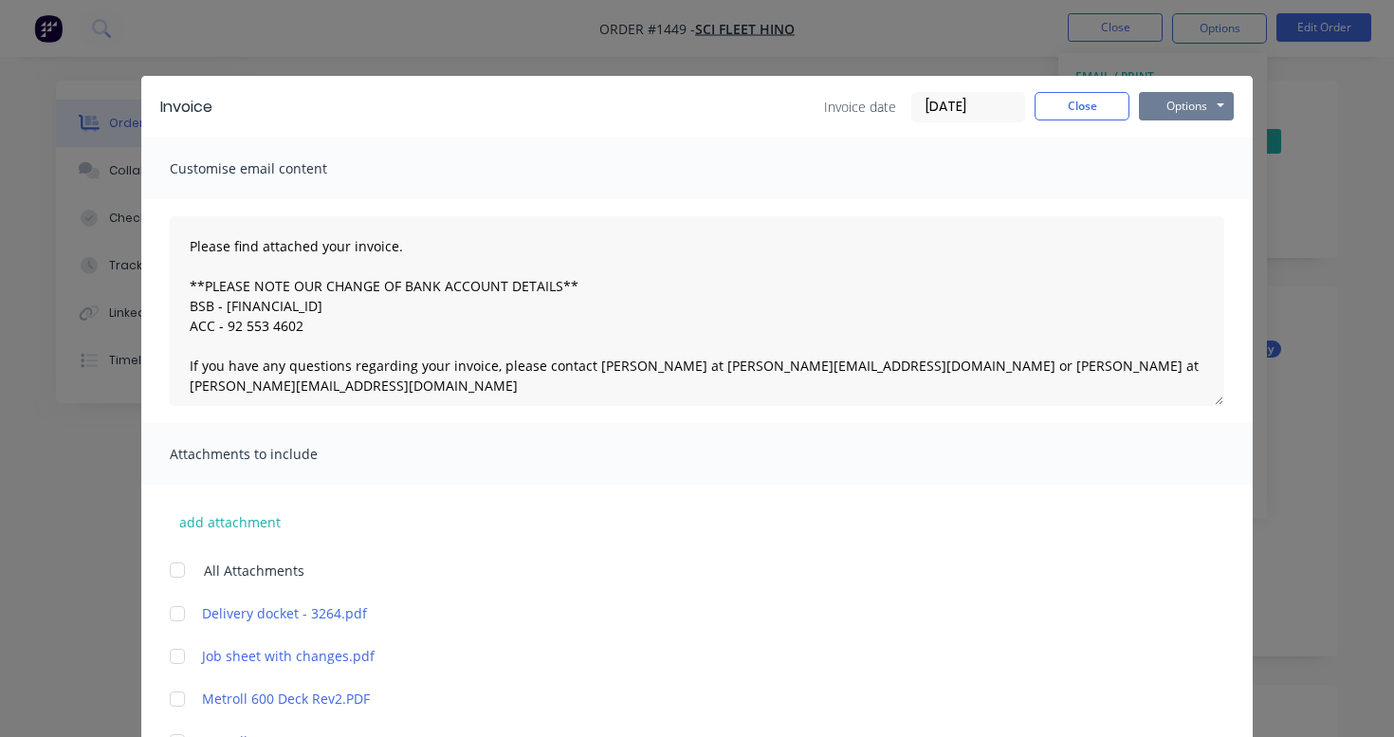
click at [1182, 100] on button "Options" at bounding box center [1186, 106] width 95 height 28
click at [1183, 136] on button "Preview" at bounding box center [1199, 139] width 121 height 31
click at [1196, 107] on button "Options" at bounding box center [1186, 106] width 95 height 28
click at [1191, 138] on button "Preview" at bounding box center [1199, 139] width 121 height 31
click at [1170, 105] on button "Options" at bounding box center [1186, 106] width 95 height 28
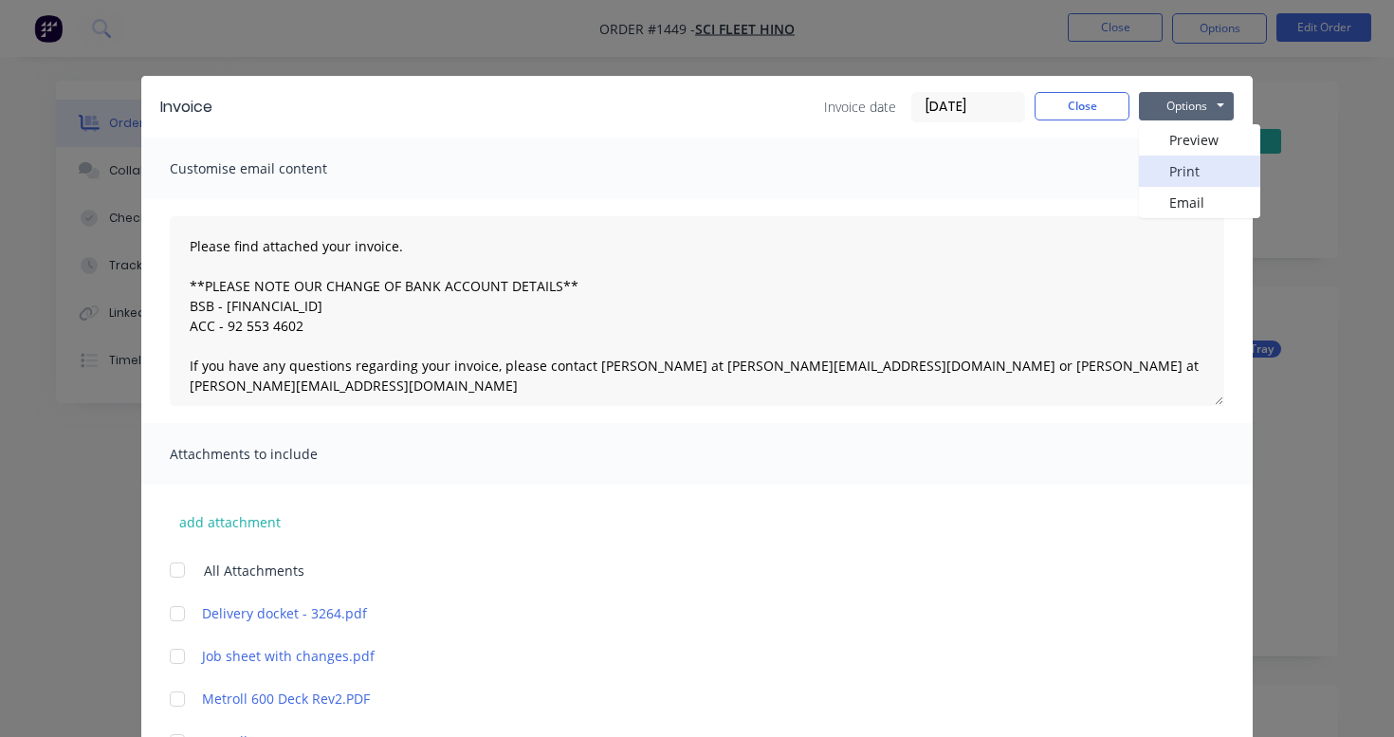
click at [1185, 175] on button "Print" at bounding box center [1199, 171] width 121 height 31
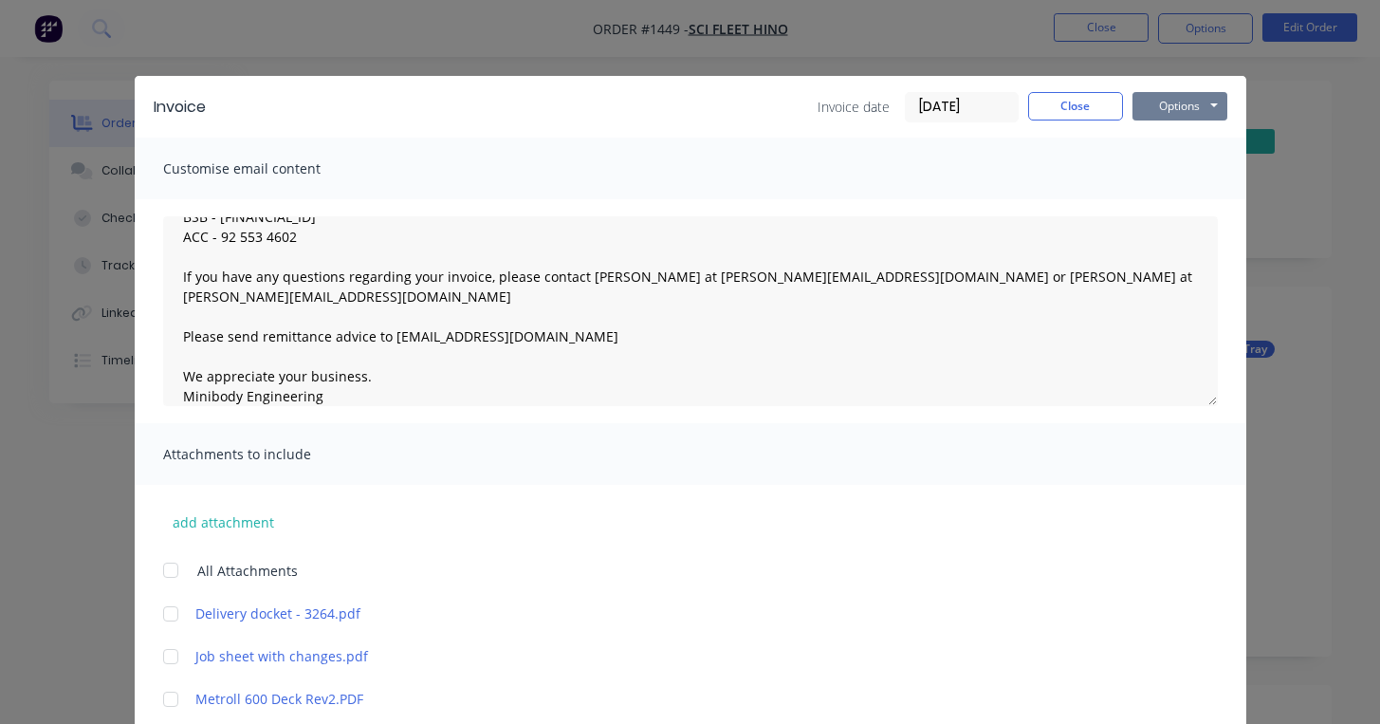
click at [1180, 101] on button "Options" at bounding box center [1180, 106] width 95 height 28
click at [1178, 133] on button "Preview" at bounding box center [1193, 139] width 121 height 31
type textarea "Please find attached your invoice. **PLEASE NOTE OUR CHANGE OF BANK ACCOUNT DET…"
click at [1112, 114] on button "Close" at bounding box center [1075, 106] width 95 height 28
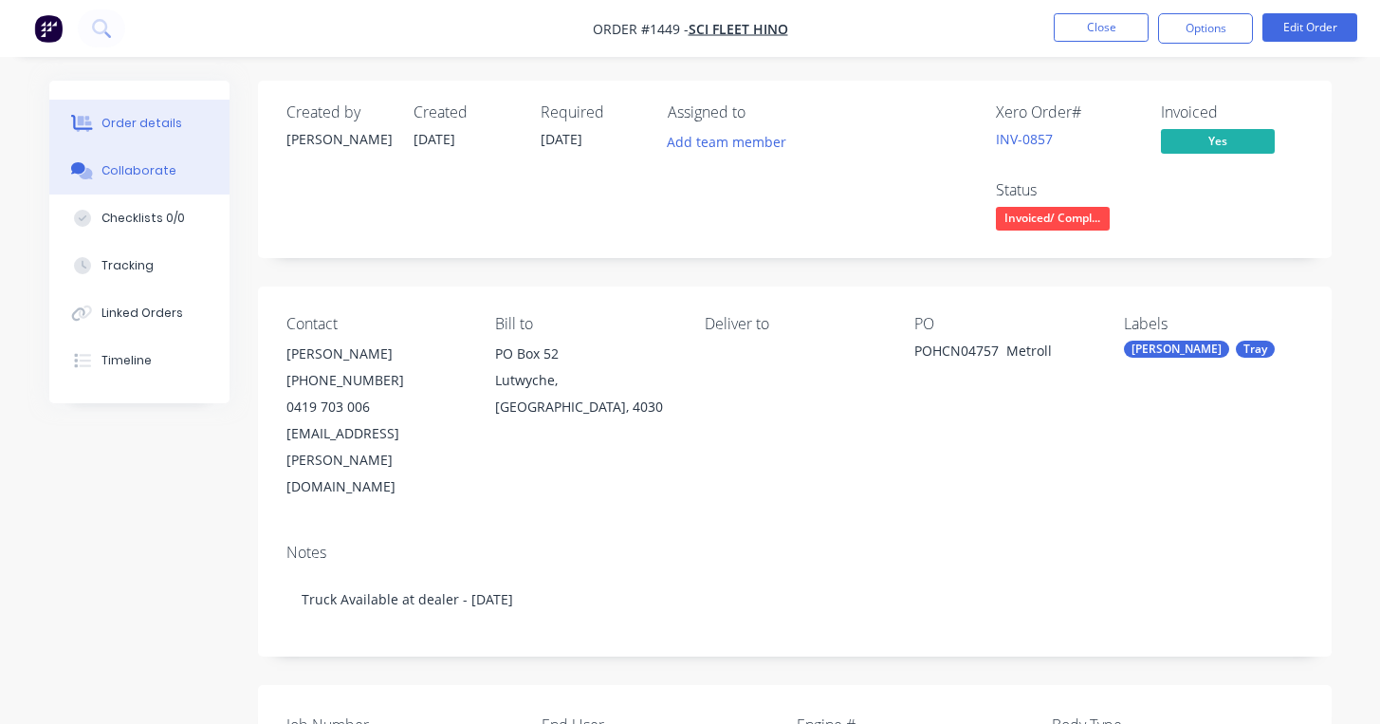
click at [166, 177] on div "Collaborate" at bounding box center [138, 170] width 75 height 17
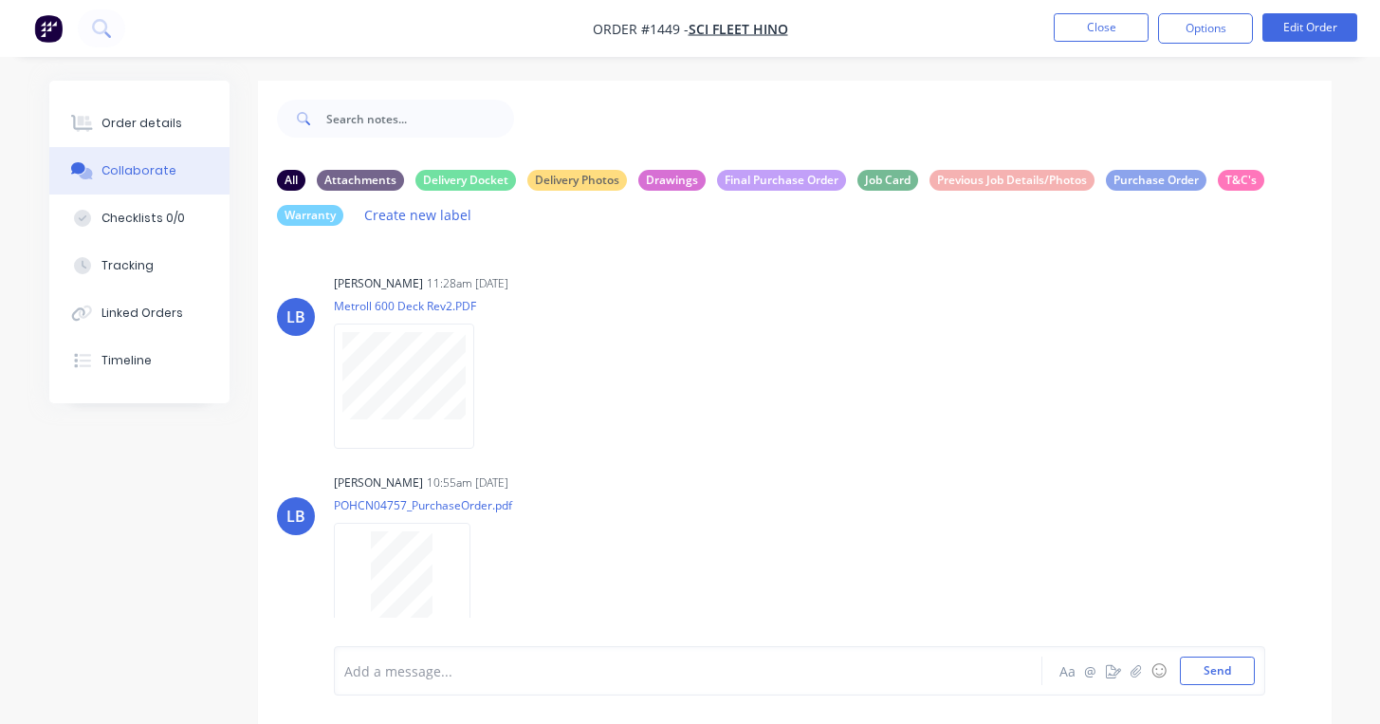
click at [758, 570] on div "[PERSON_NAME] 10:55am [DATE] POHCN04757_PurchaseOrder.pdf Labels Download Delete" at bounding box center [629, 554] width 591 height 171
click at [1104, 25] on button "Close" at bounding box center [1101, 27] width 95 height 28
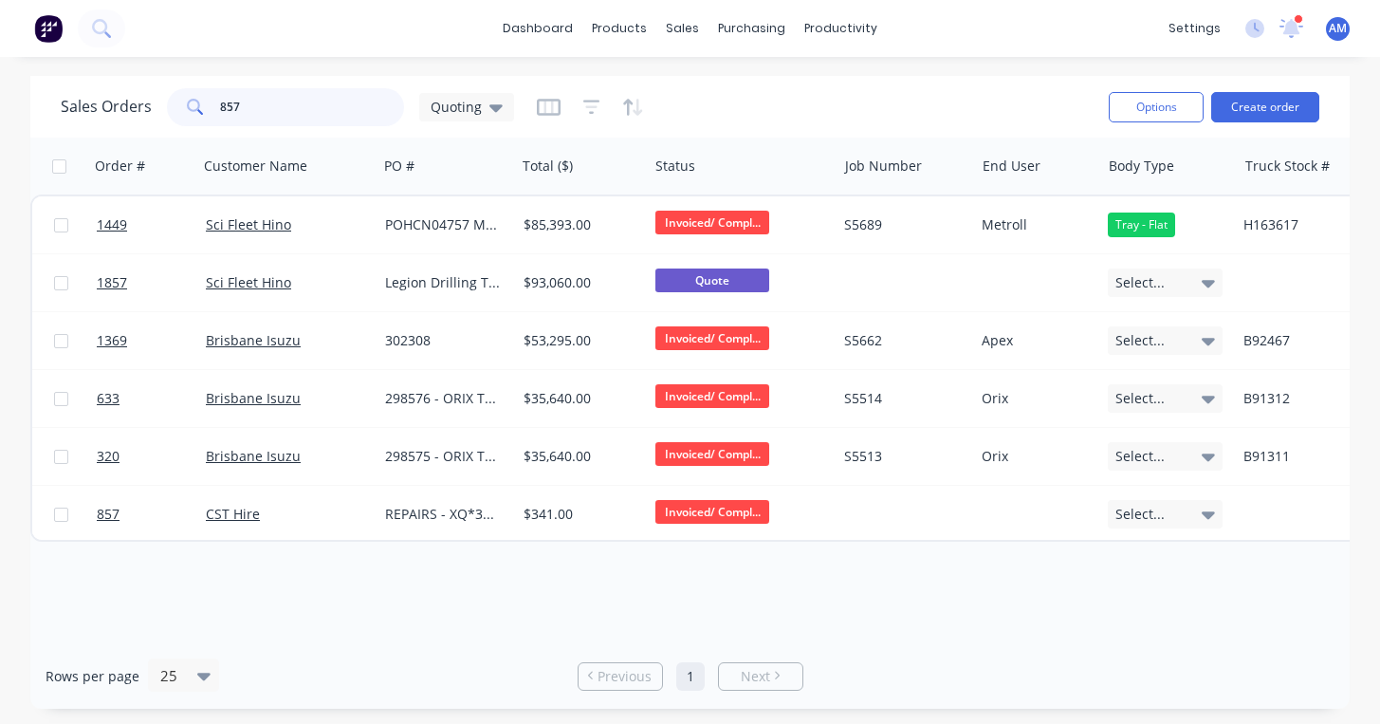
drag, startPoint x: 285, startPoint y: 106, endPoint x: 184, endPoint y: 105, distance: 100.6
click at [184, 105] on div "857" at bounding box center [285, 107] width 237 height 38
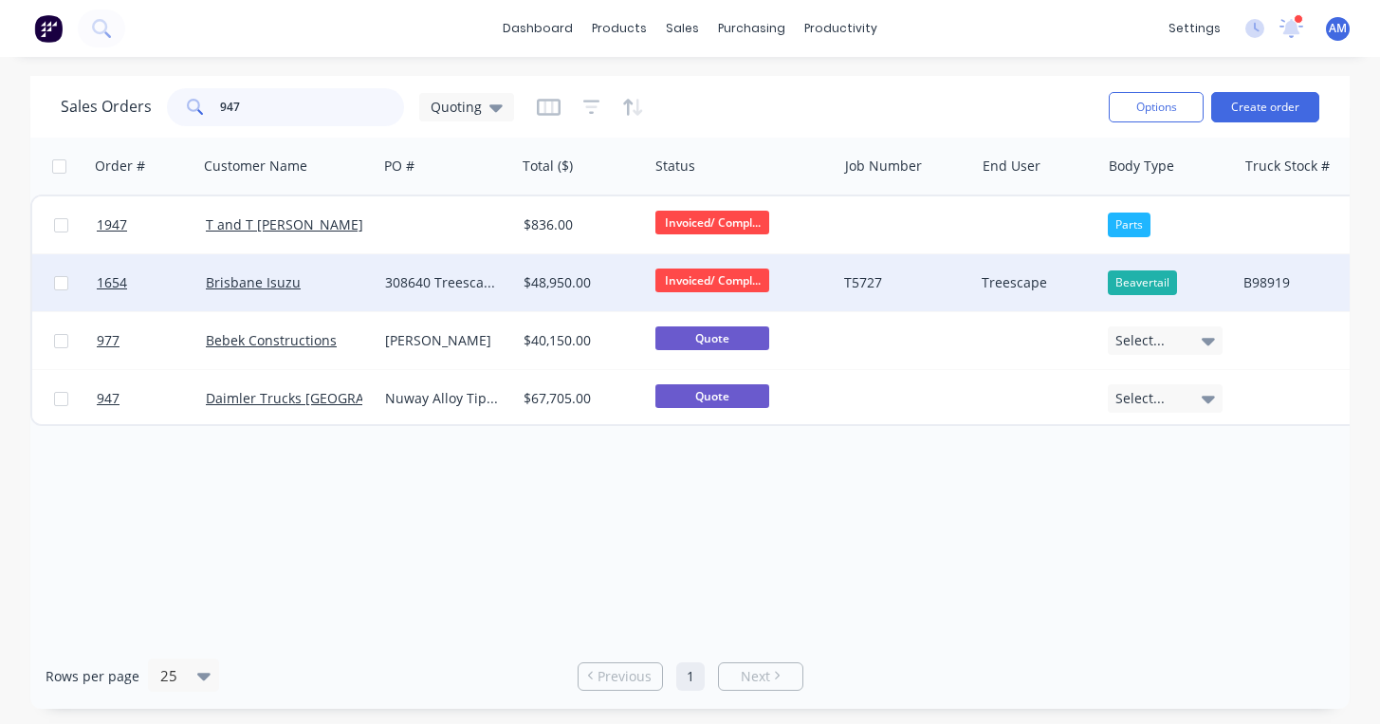
type input "947"
click at [450, 278] on div "308640 Treescapes" at bounding box center [443, 282] width 117 height 19
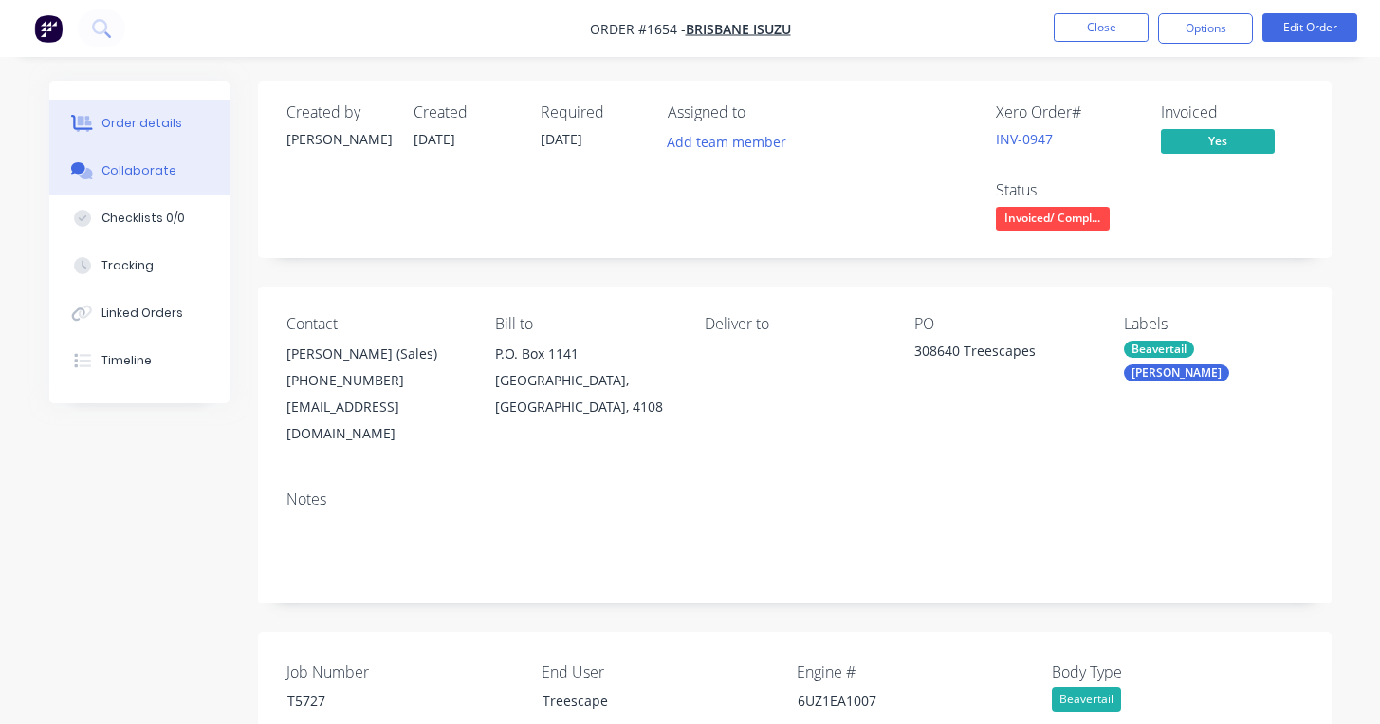
click at [149, 169] on div "Collaborate" at bounding box center [138, 170] width 75 height 17
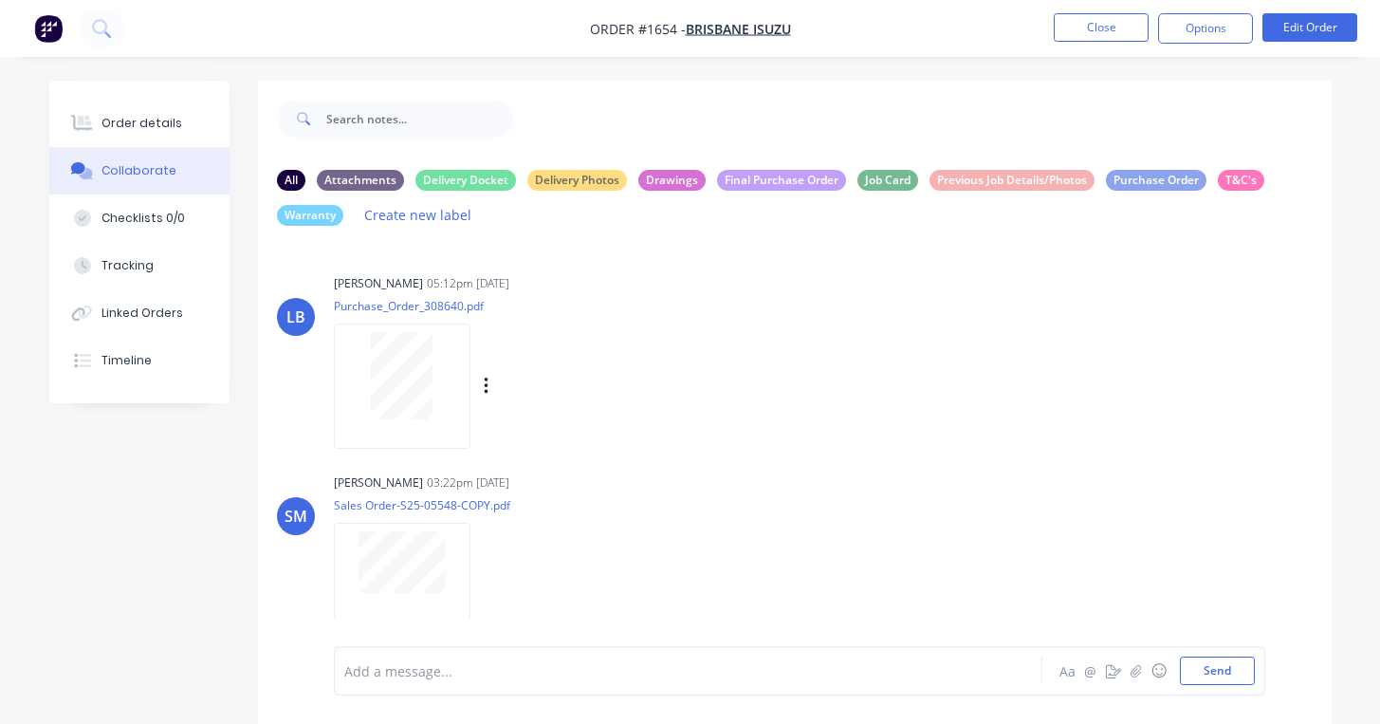
click at [484, 397] on icon "button" at bounding box center [487, 387] width 6 height 22
click at [546, 445] on button "Download" at bounding box center [610, 436] width 213 height 43
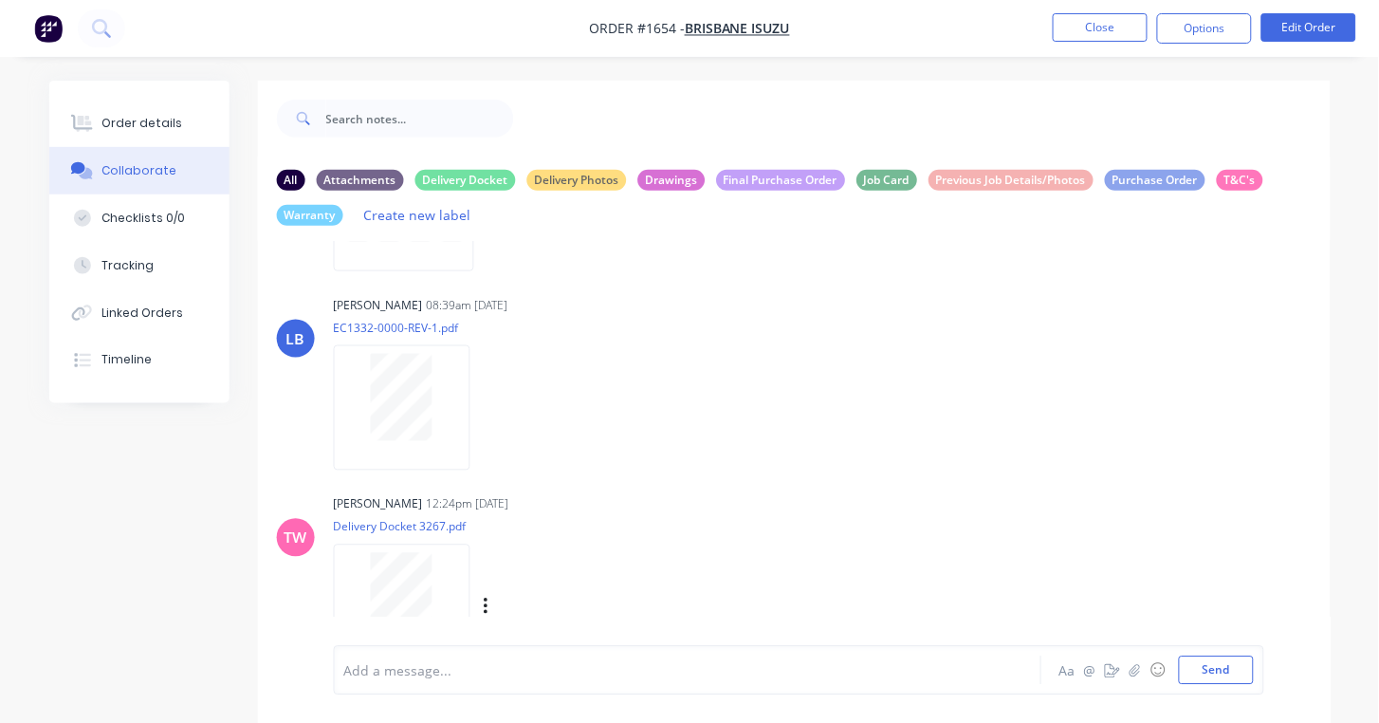
scroll to position [621, 0]
click at [488, 604] on icon "button" at bounding box center [486, 607] width 4 height 17
click at [532, 608] on button "Download" at bounding box center [610, 614] width 213 height 43
click at [173, 118] on div "Order details" at bounding box center [141, 123] width 81 height 17
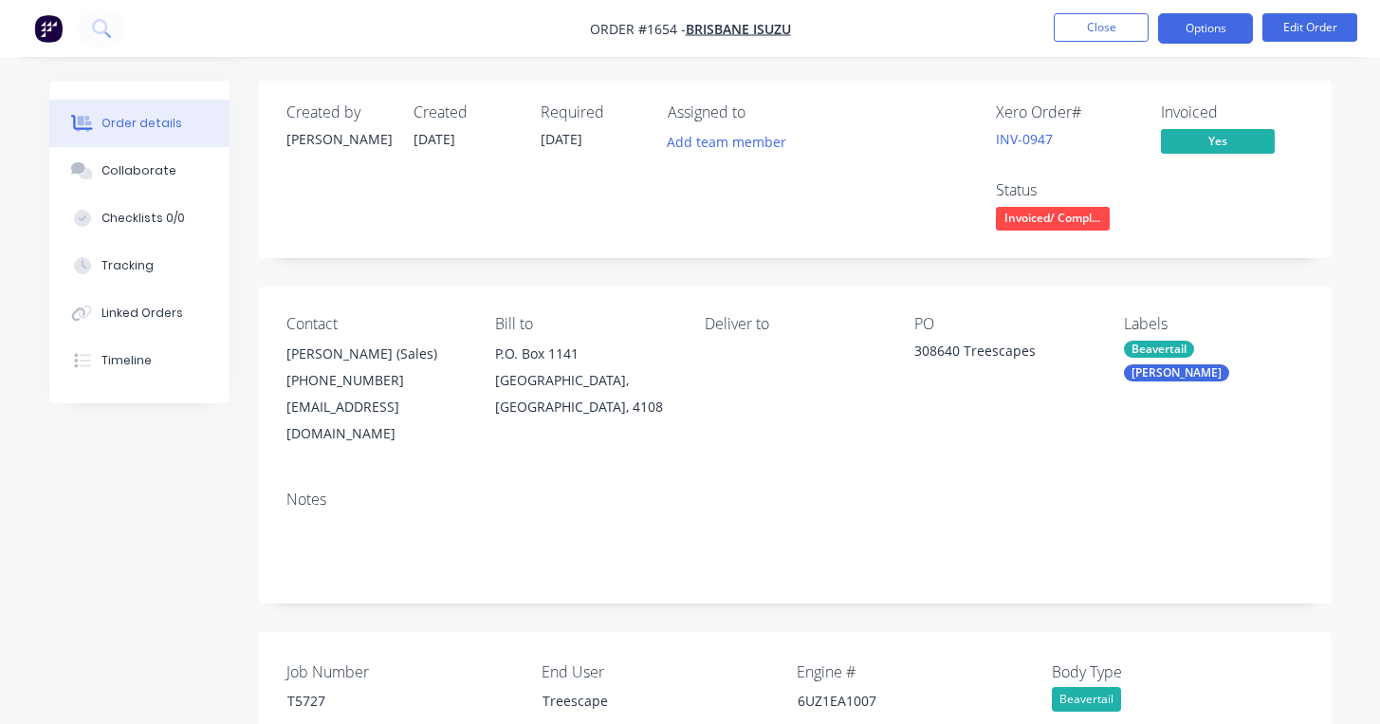
click at [1192, 26] on button "Options" at bounding box center [1205, 28] width 95 height 30
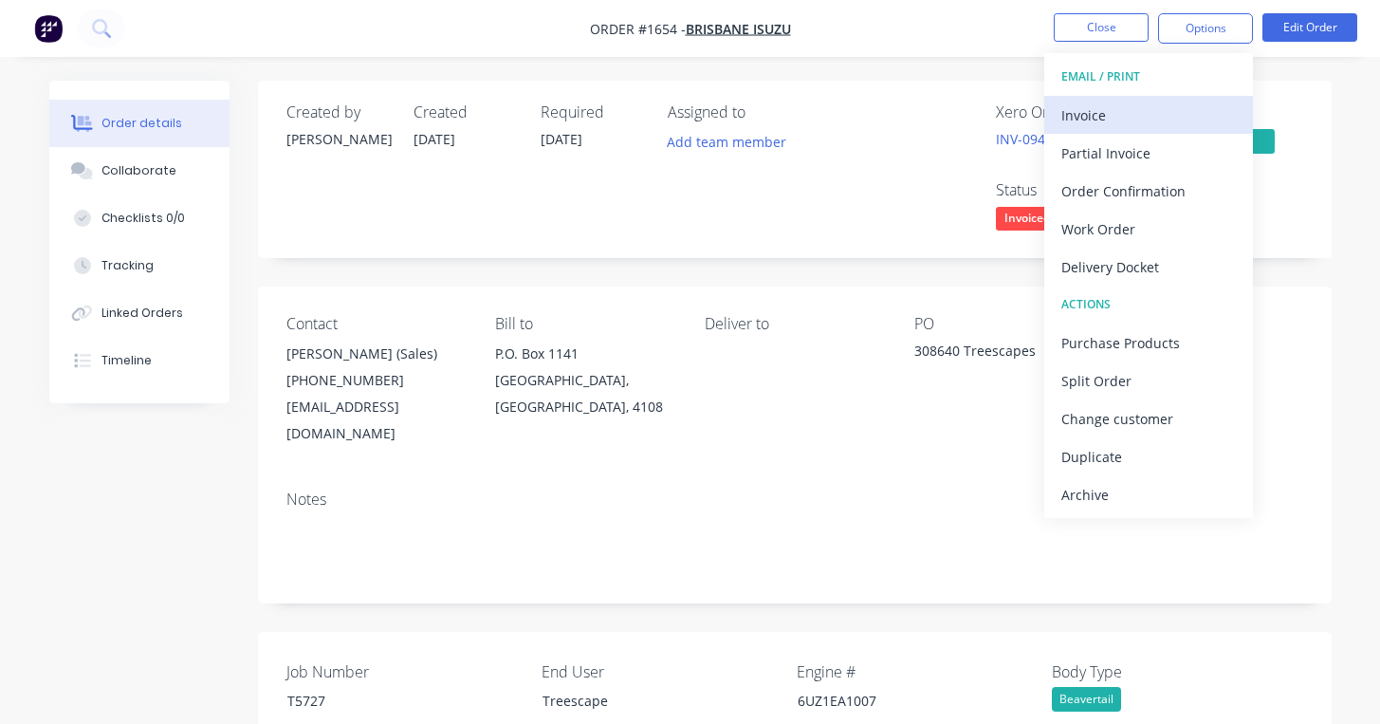
click at [1145, 104] on div "Invoice" at bounding box center [1148, 115] width 175 height 28
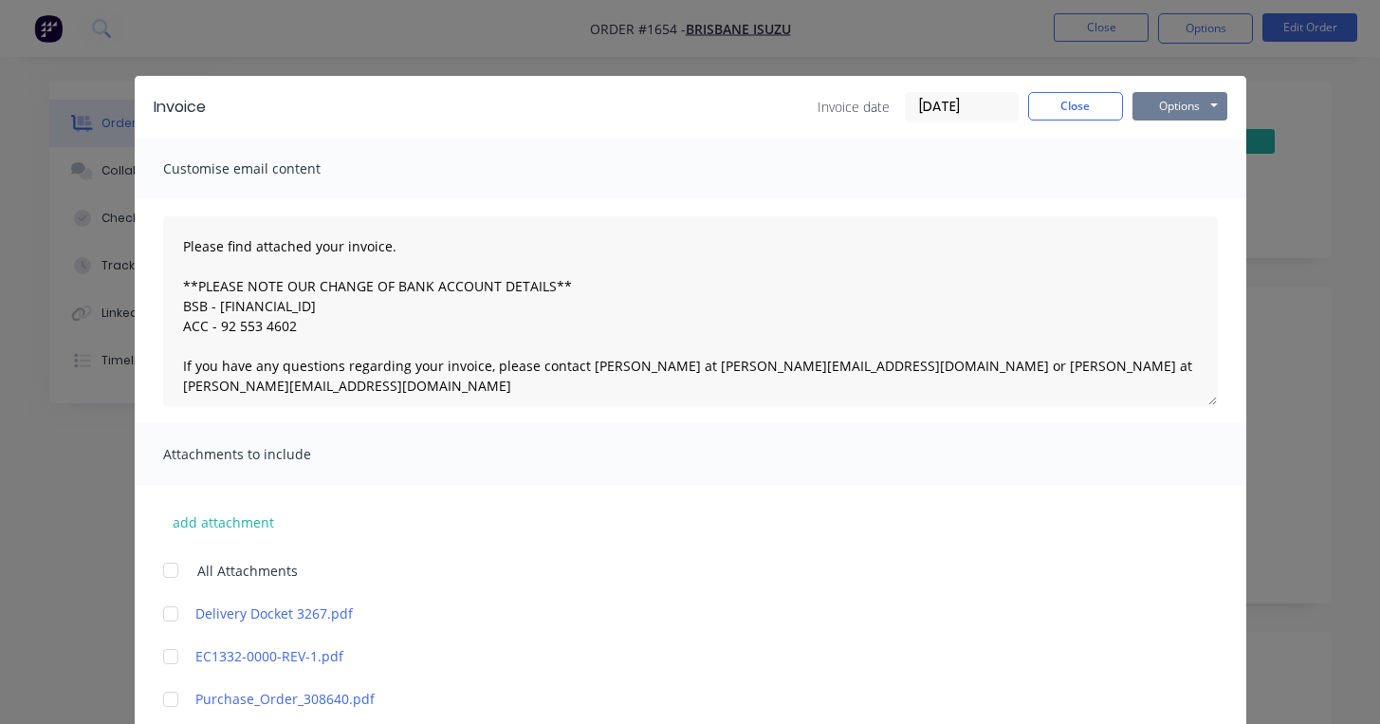
click at [1202, 106] on button "Options" at bounding box center [1180, 106] width 95 height 28
click at [1199, 140] on button "Preview" at bounding box center [1193, 139] width 121 height 31
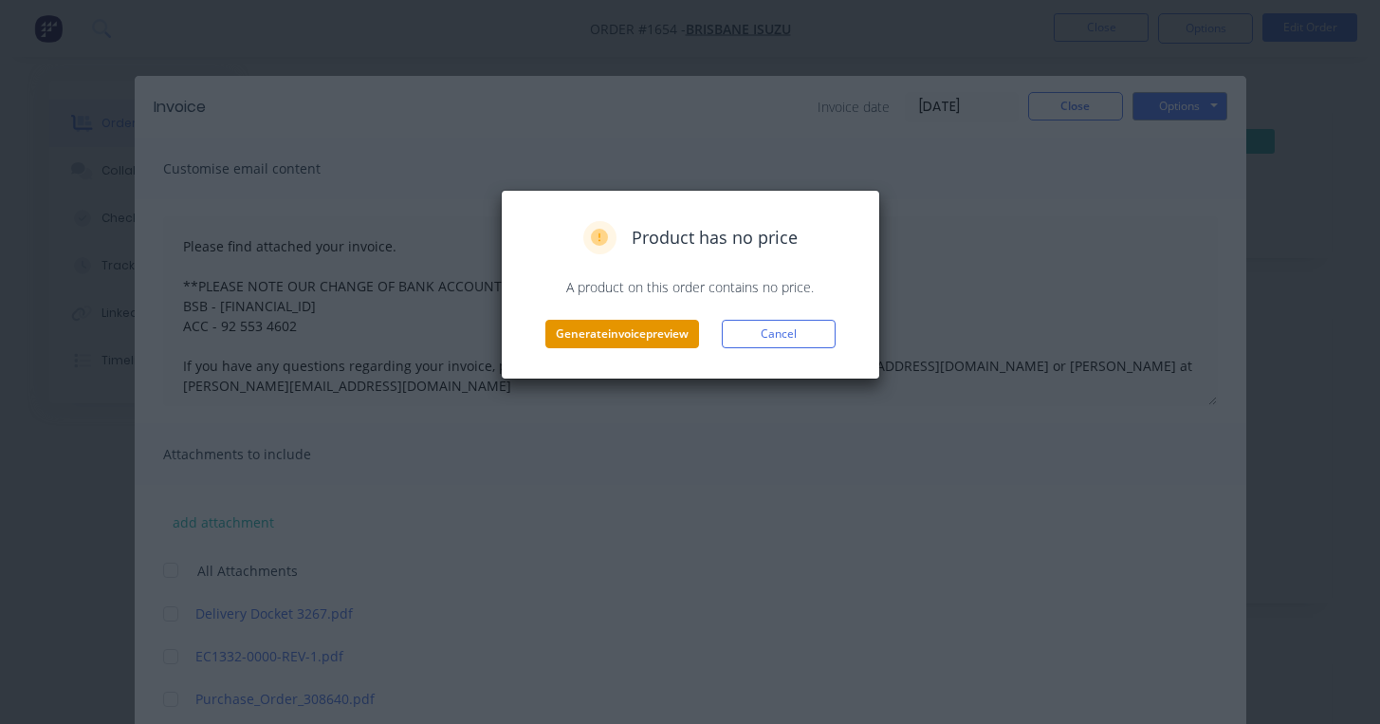
click at [648, 341] on button "Generate invoice preview" at bounding box center [622, 334] width 154 height 28
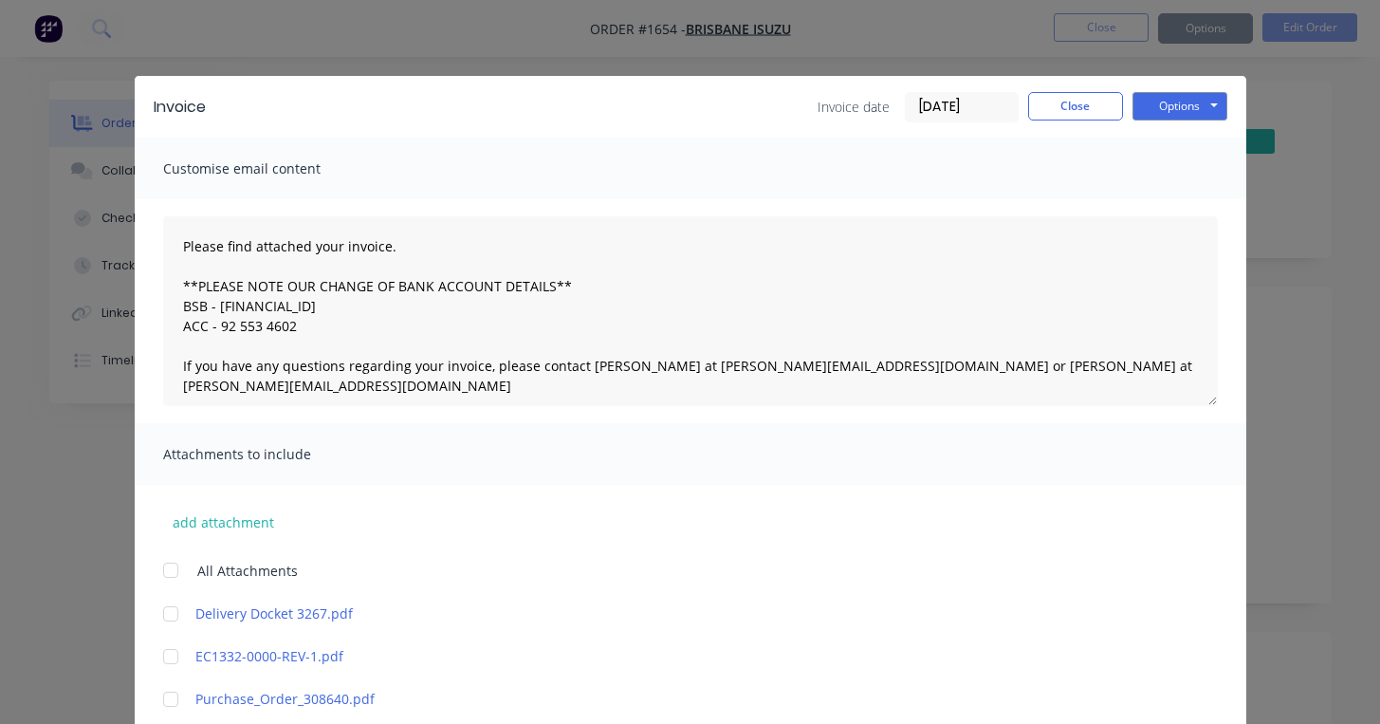
type textarea "Please find attached your invoice. **PLEASE NOTE OUR CHANGE OF BANK ACCOUNT DET…"
click at [1087, 107] on button "Close" at bounding box center [1075, 106] width 95 height 28
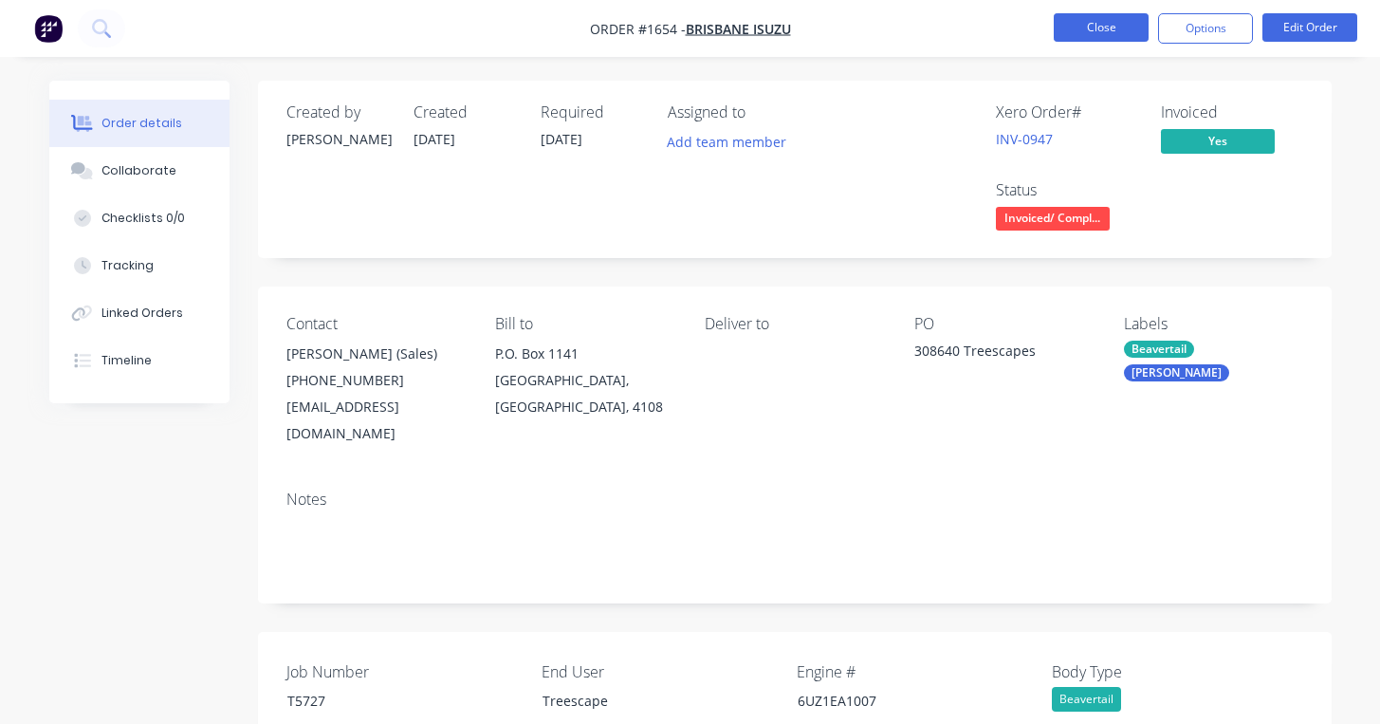
click at [1098, 35] on button "Close" at bounding box center [1101, 27] width 95 height 28
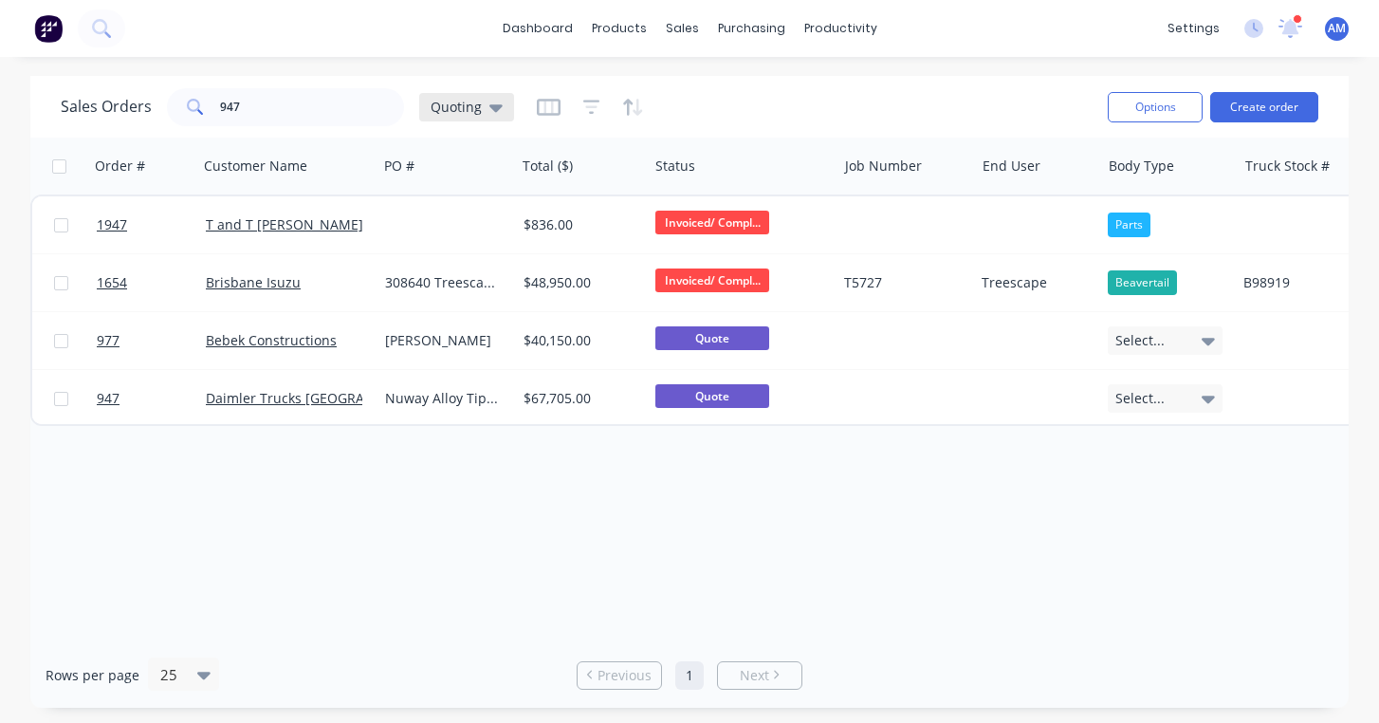
click at [491, 111] on icon at bounding box center [495, 107] width 13 height 21
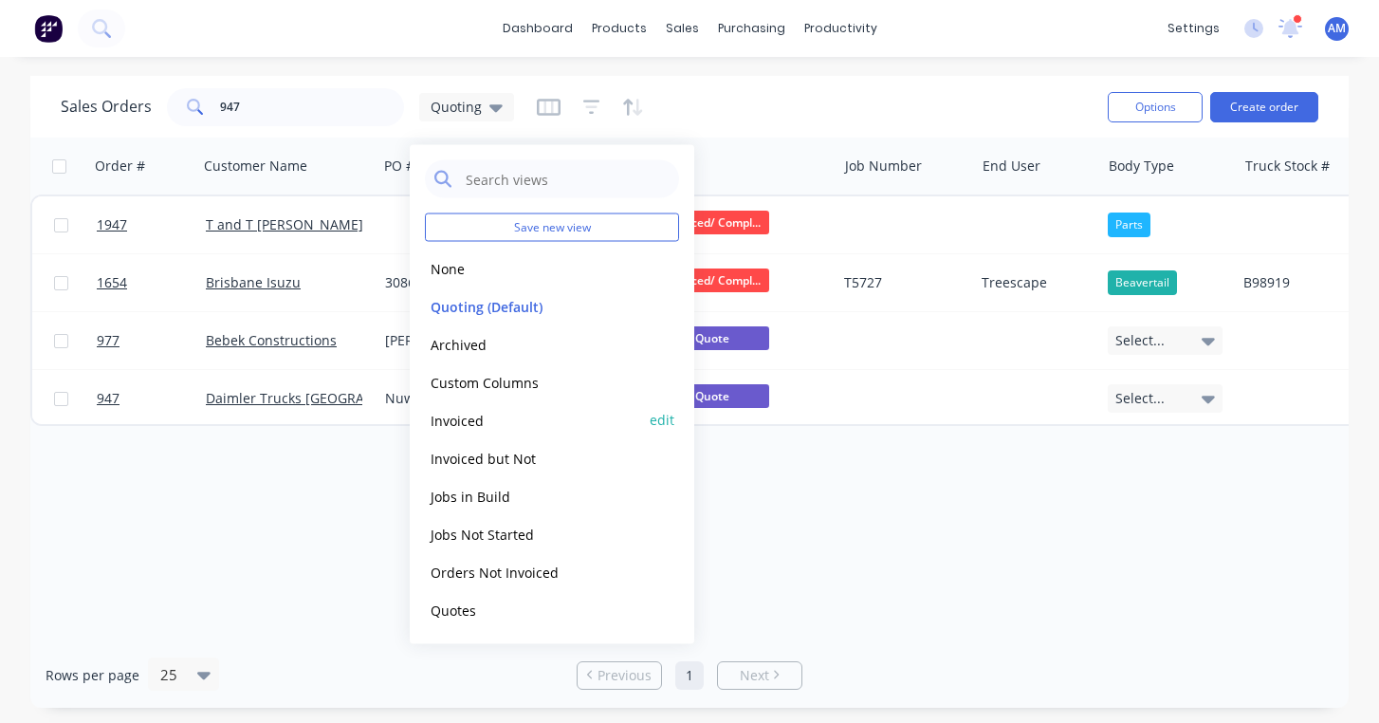
click at [477, 420] on button "Invoiced" at bounding box center [533, 420] width 216 height 22
